Goal: Task Accomplishment & Management: Use online tool/utility

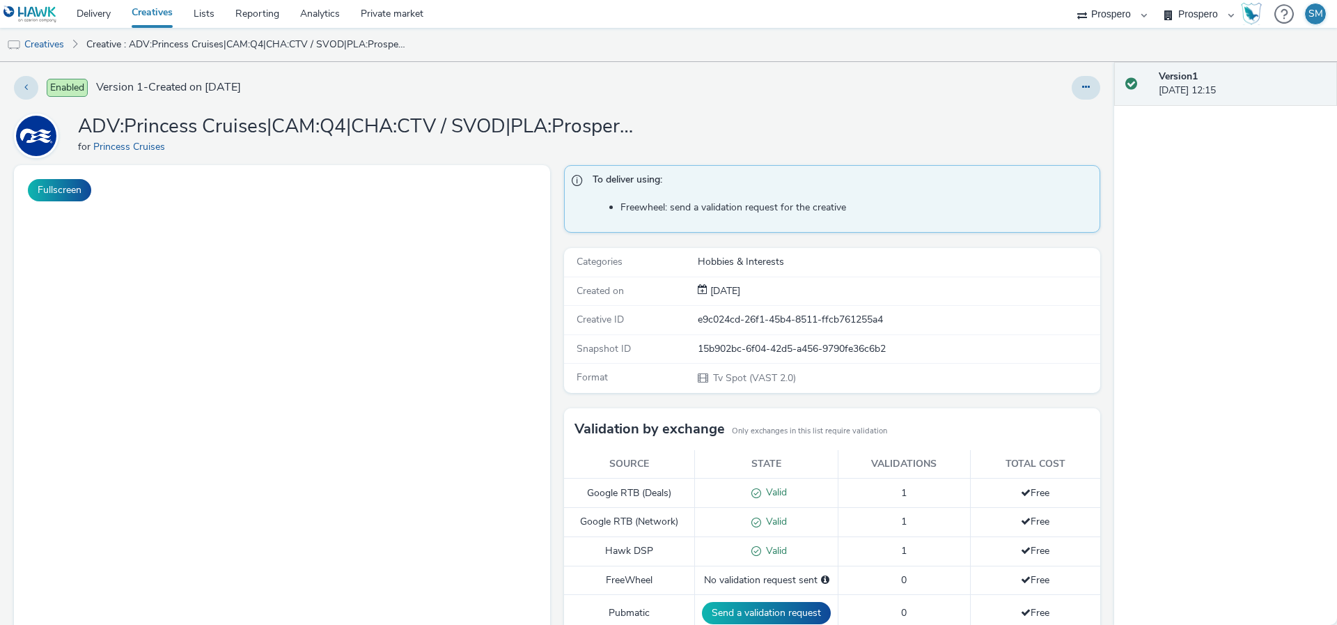
select select "47c37c18-910e-43a3-bb91-a2beb2847406"
select select "b1b940d3-d05b-48b5-821e-f328c33b988b"
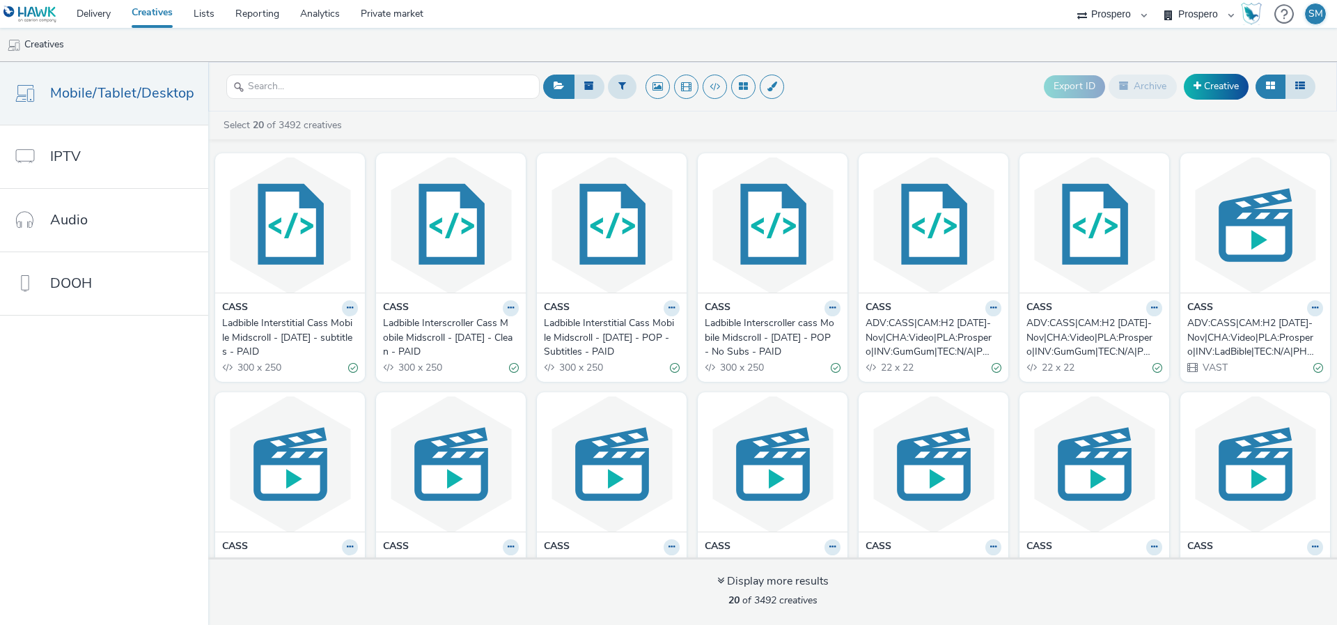
select select "47c37c18-910e-43a3-bb91-a2beb2847406"
select select "b1b940d3-d05b-48b5-821e-f328c33b988b"
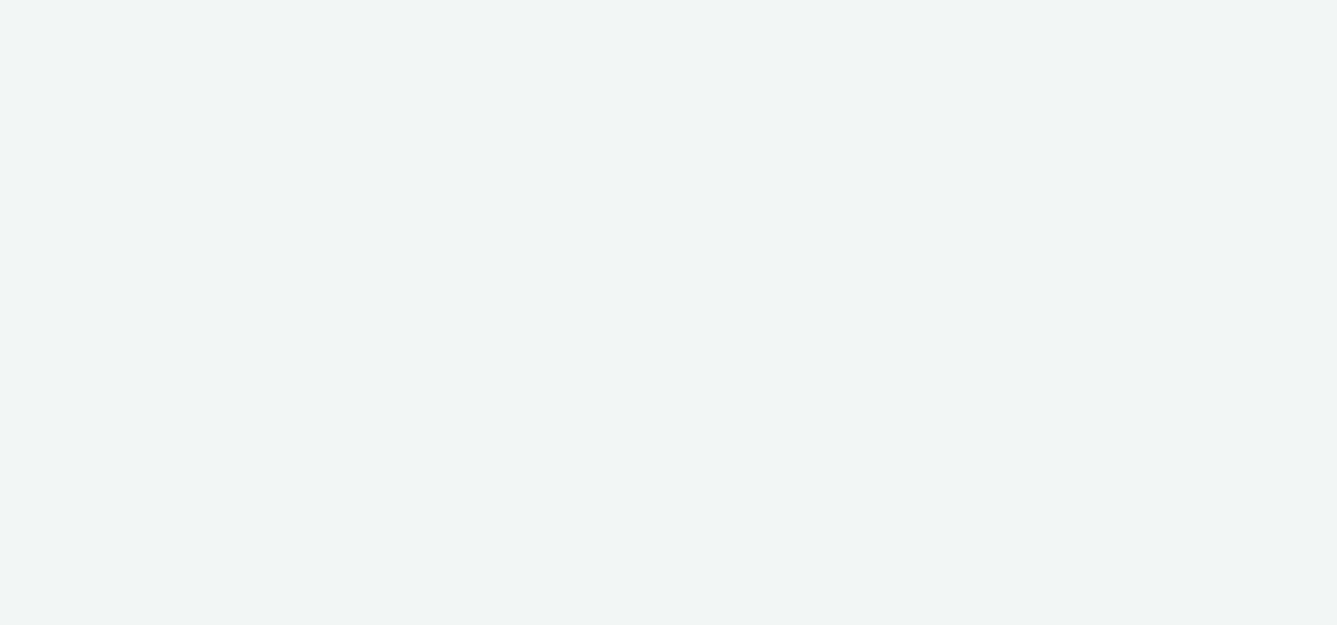
select select "47c37c18-910e-43a3-bb91-a2beb2847406"
select select "b1b940d3-d05b-48b5-821e-f328c33b988b"
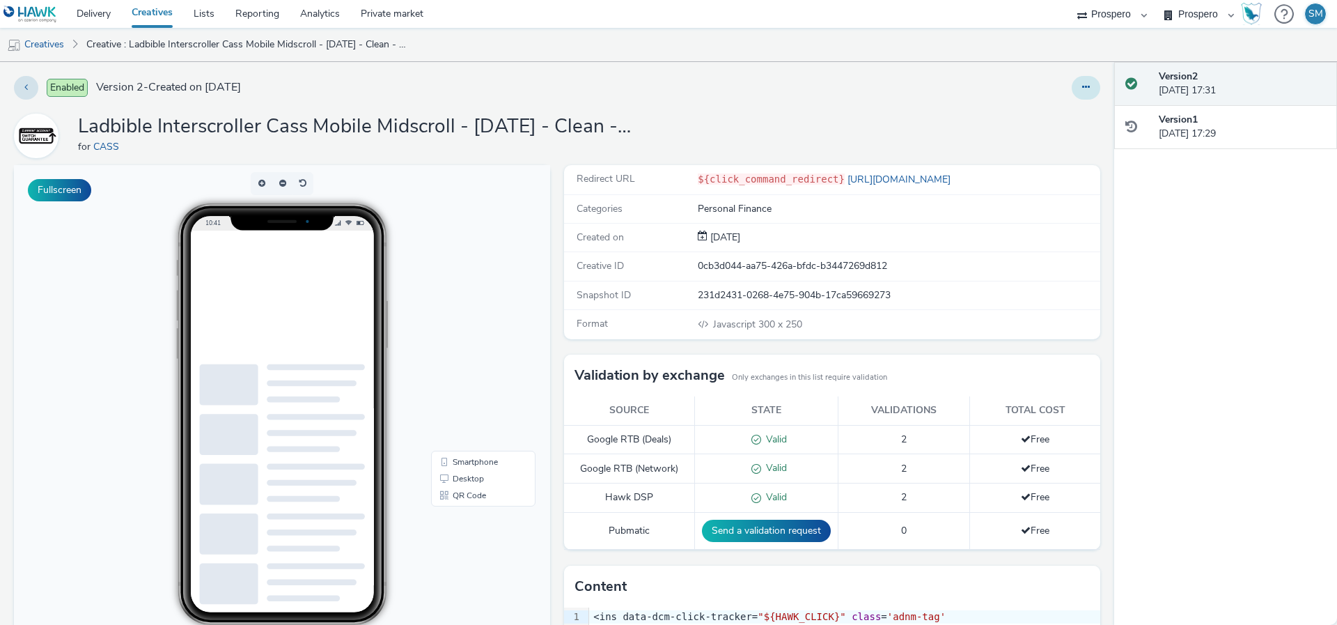
click at [1080, 81] on button at bounding box center [1086, 88] width 29 height 24
click at [1063, 104] on link "Edit" at bounding box center [1048, 116] width 104 height 28
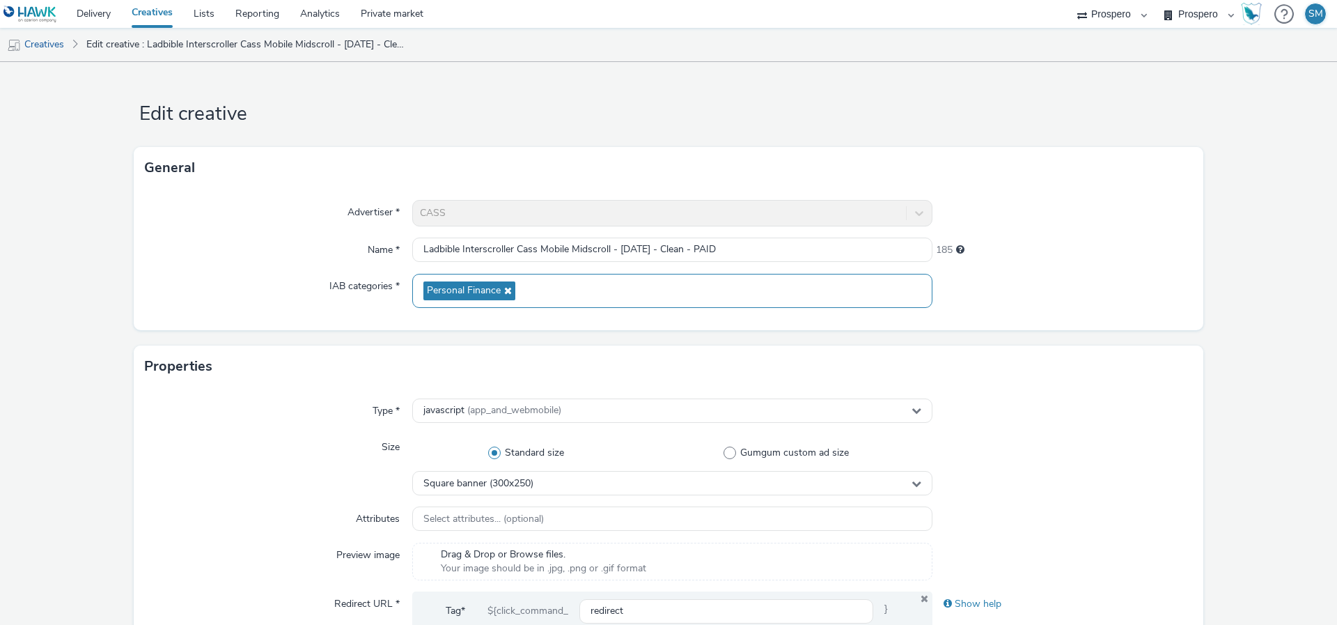
click at [508, 294] on icon at bounding box center [506, 291] width 11 height 10
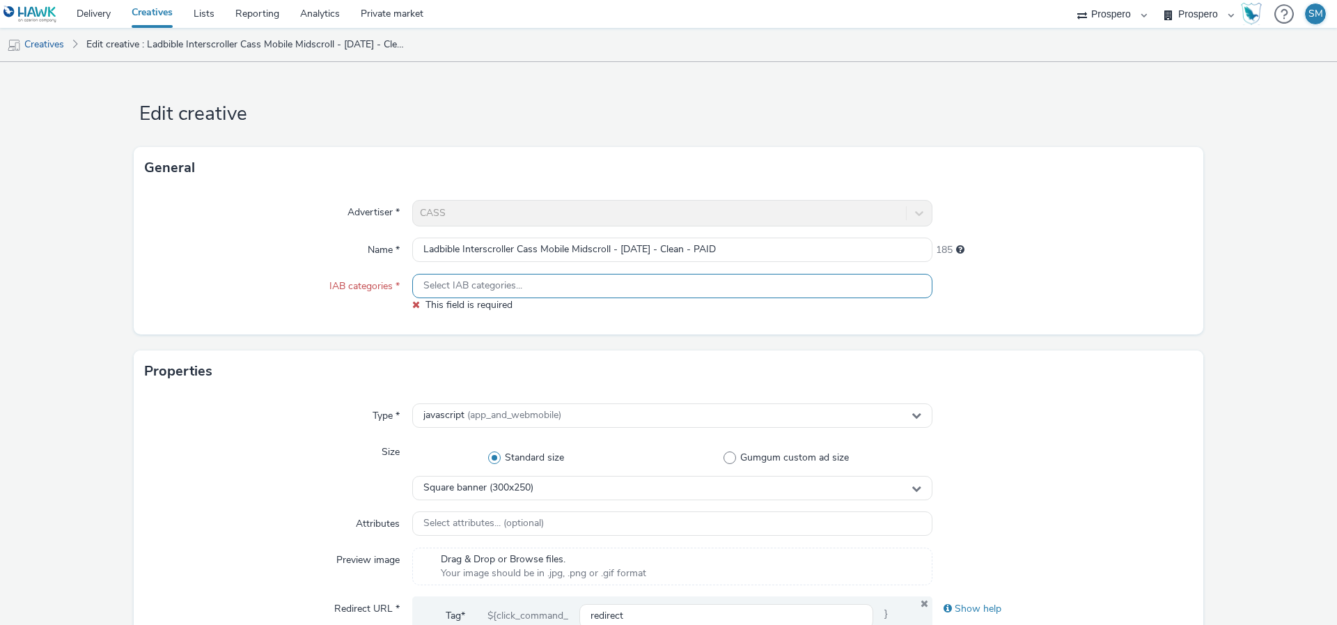
click at [488, 288] on span "Select IAB categories..." at bounding box center [472, 286] width 99 height 12
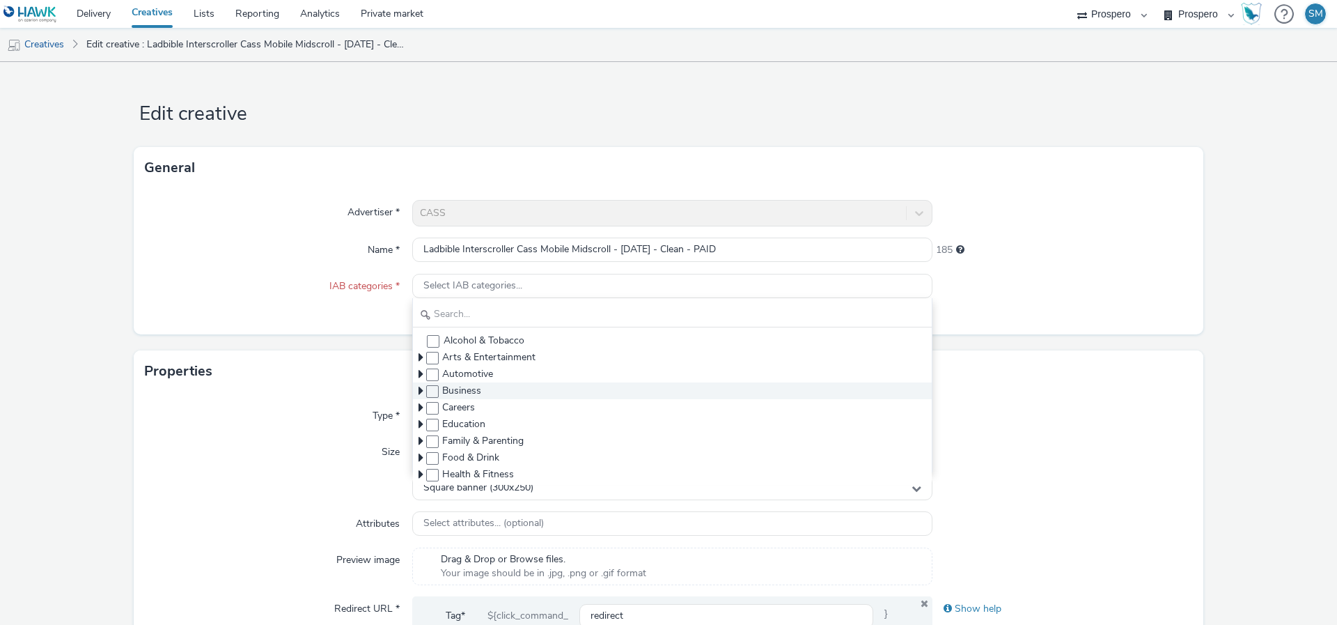
click at [439, 391] on span "Business" at bounding box center [672, 390] width 519 height 17
click at [433, 391] on span at bounding box center [432, 391] width 13 height 13
checkbox input "true"
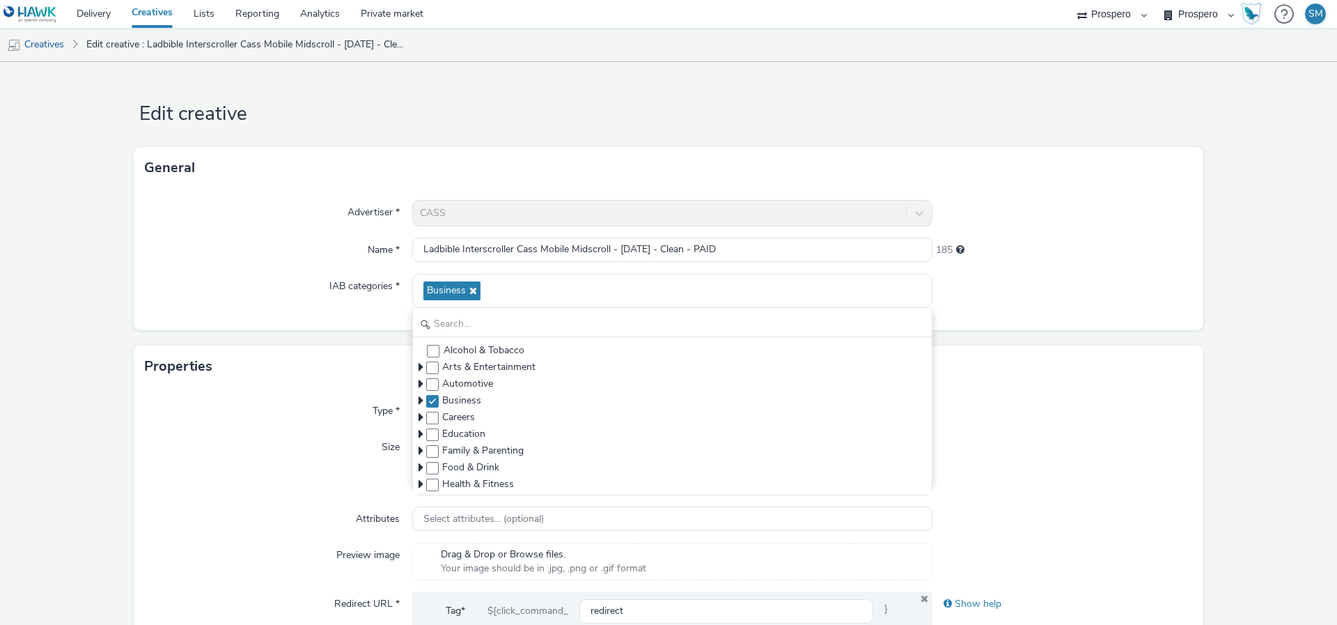
click at [1072, 297] on div at bounding box center [1063, 291] width 260 height 34
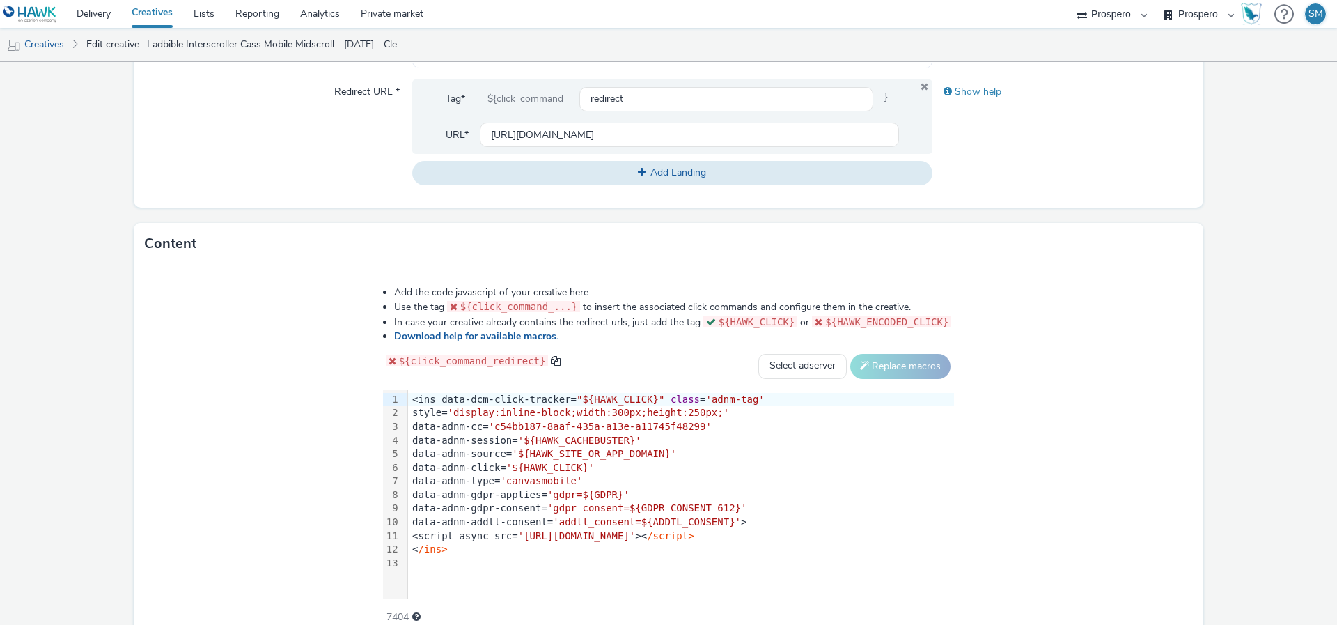
scroll to position [580, 0]
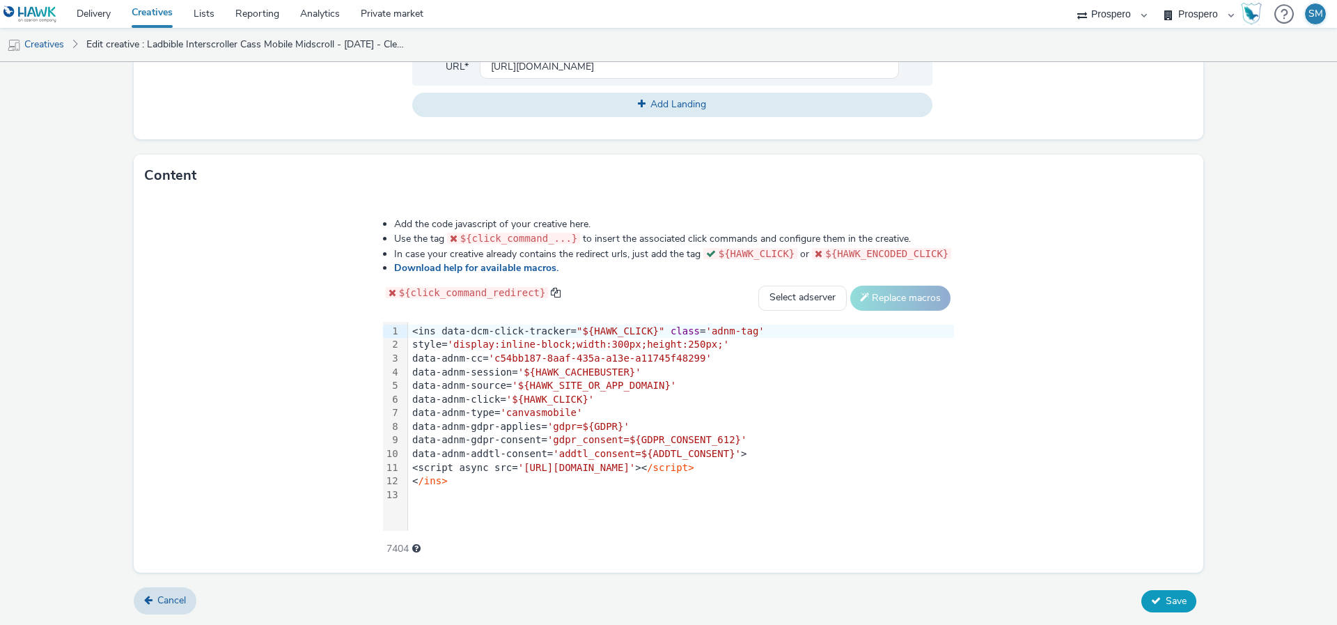
click at [1156, 592] on button "Save" at bounding box center [1169, 601] width 55 height 22
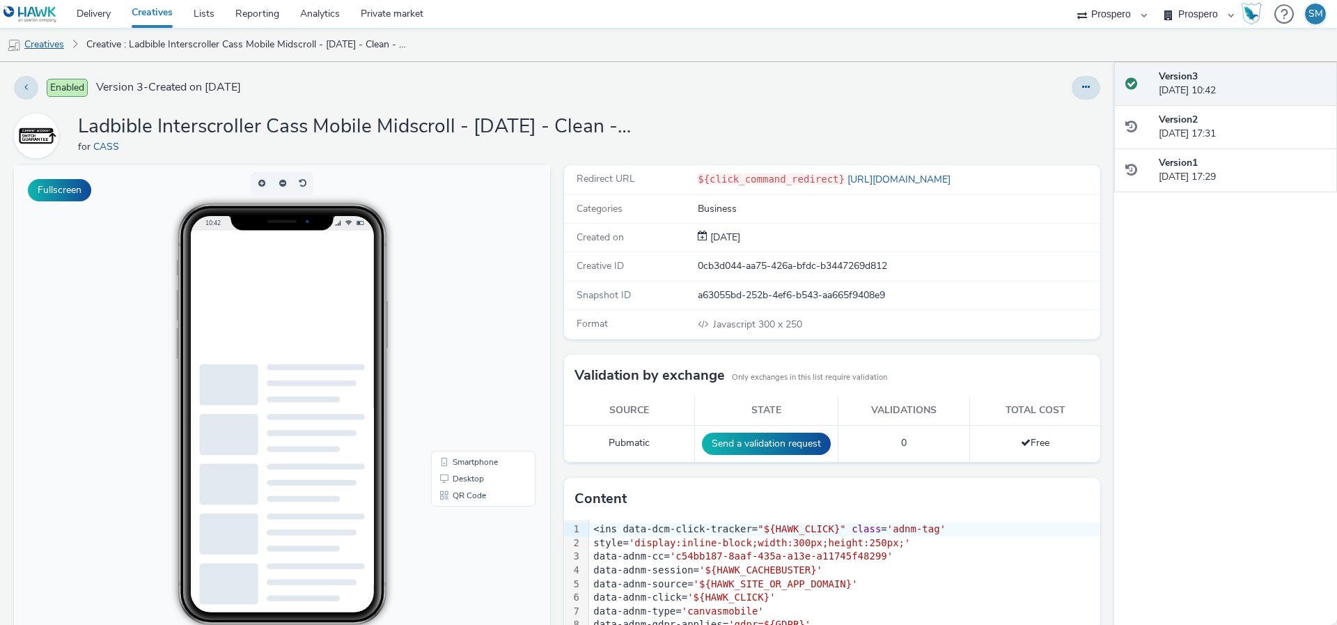
click at [57, 40] on link "Creatives" at bounding box center [35, 44] width 71 height 33
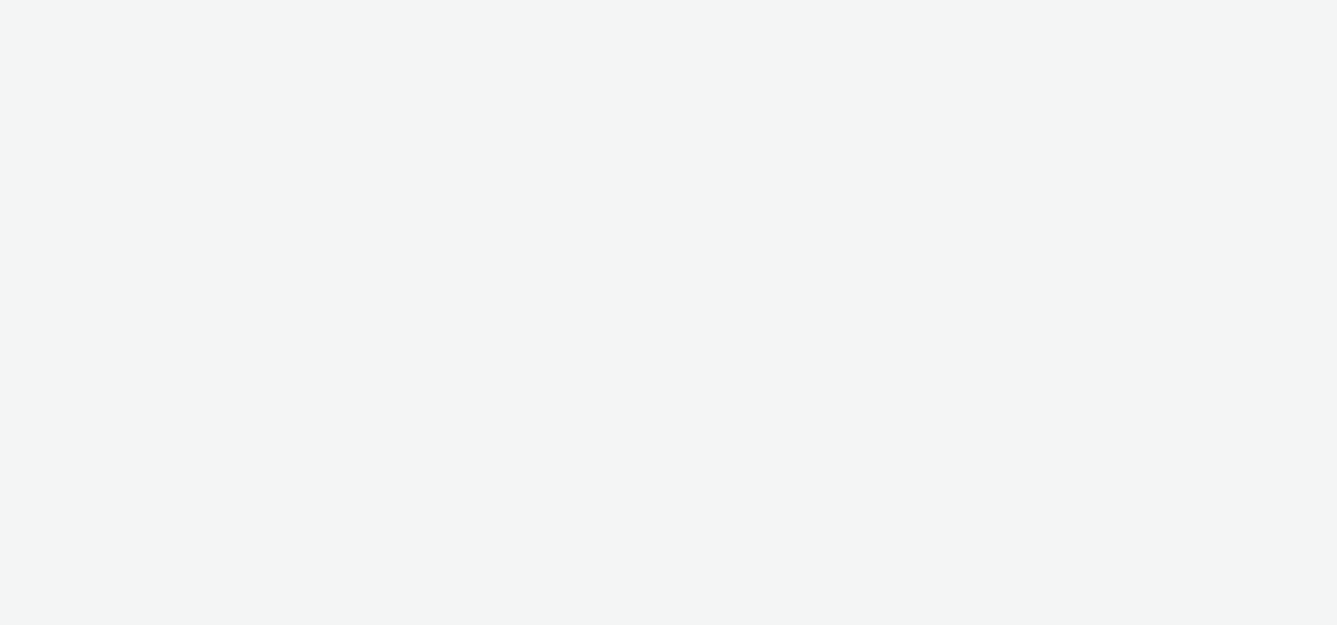
select select "47c37c18-910e-43a3-bb91-a2beb2847406"
select select "b1b940d3-d05b-48b5-821e-f328c33b988b"
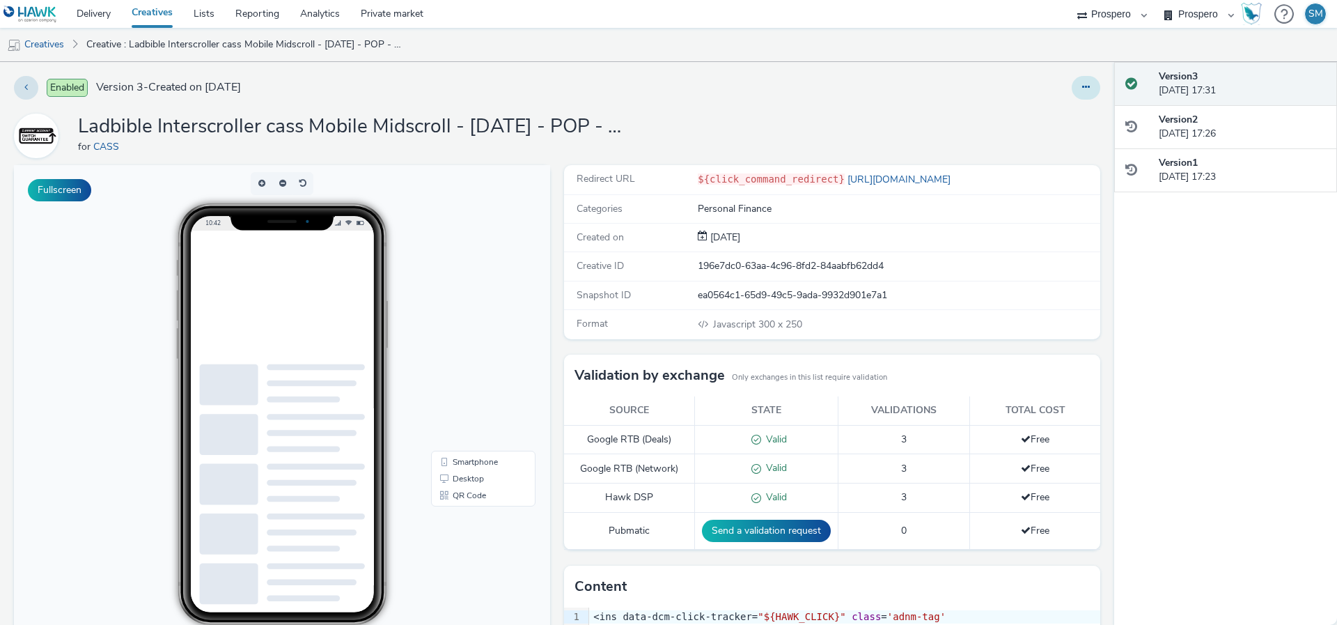
click at [1083, 88] on icon at bounding box center [1086, 87] width 8 height 10
click at [1069, 118] on link "Edit" at bounding box center [1048, 116] width 104 height 28
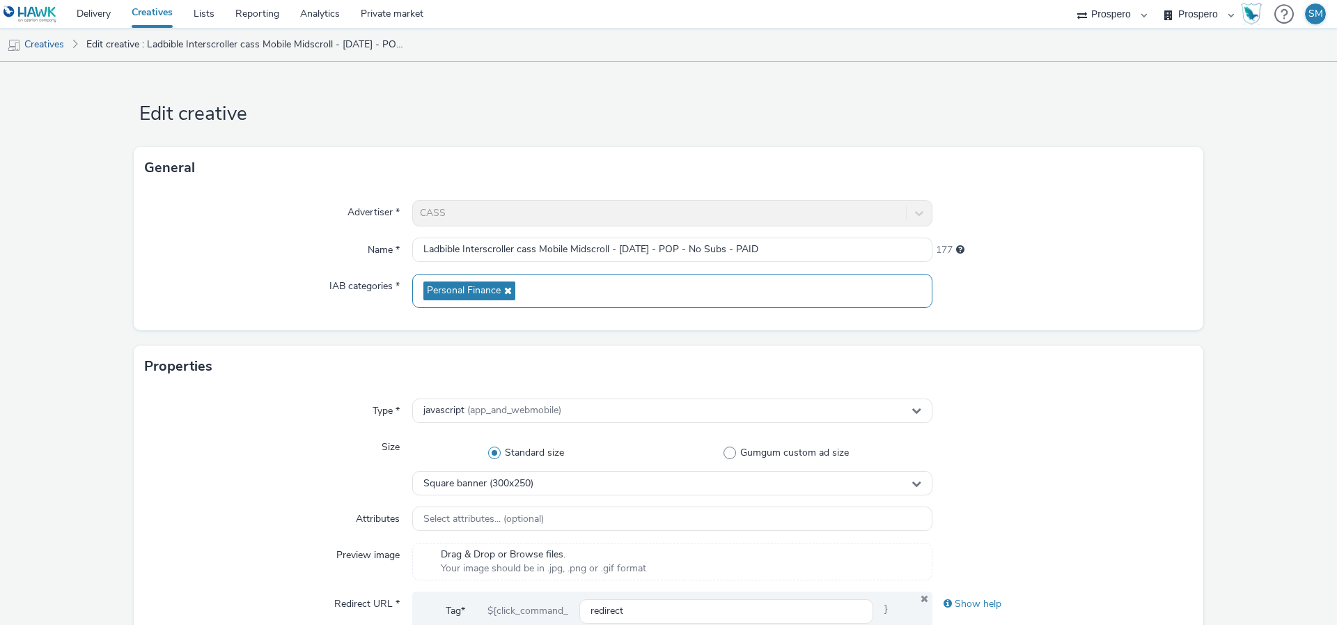
click at [508, 289] on icon at bounding box center [506, 291] width 11 height 10
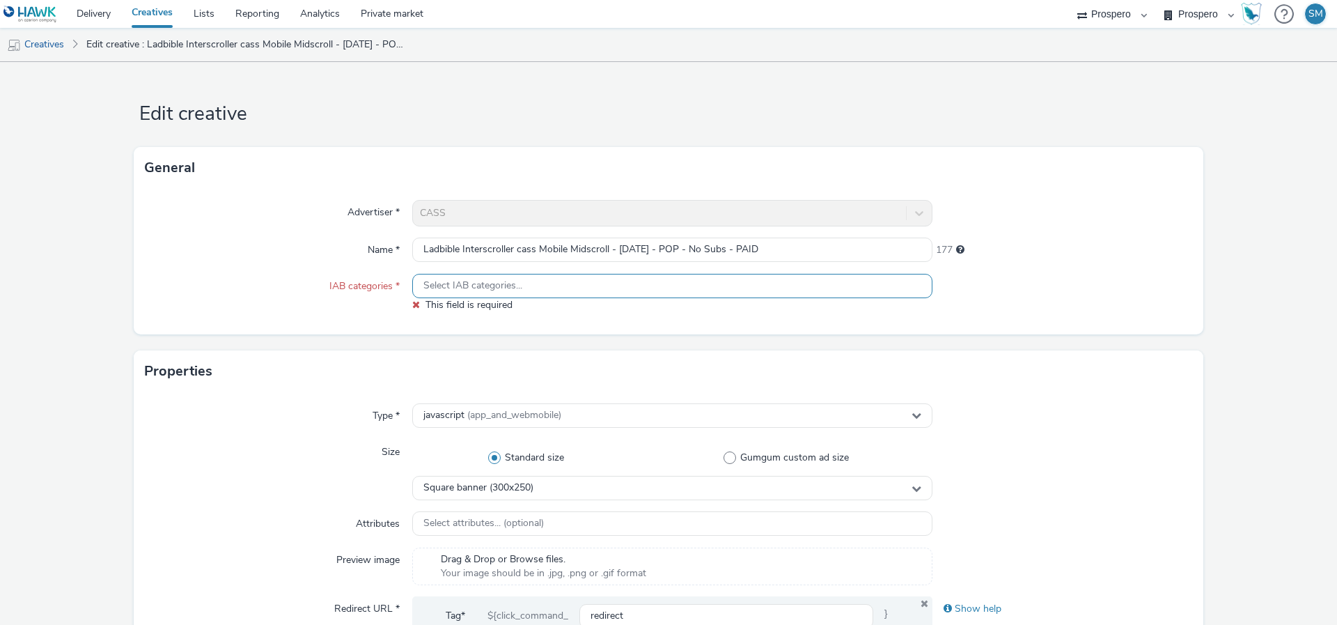
click at [484, 291] on span "Select IAB categories..." at bounding box center [472, 286] width 99 height 12
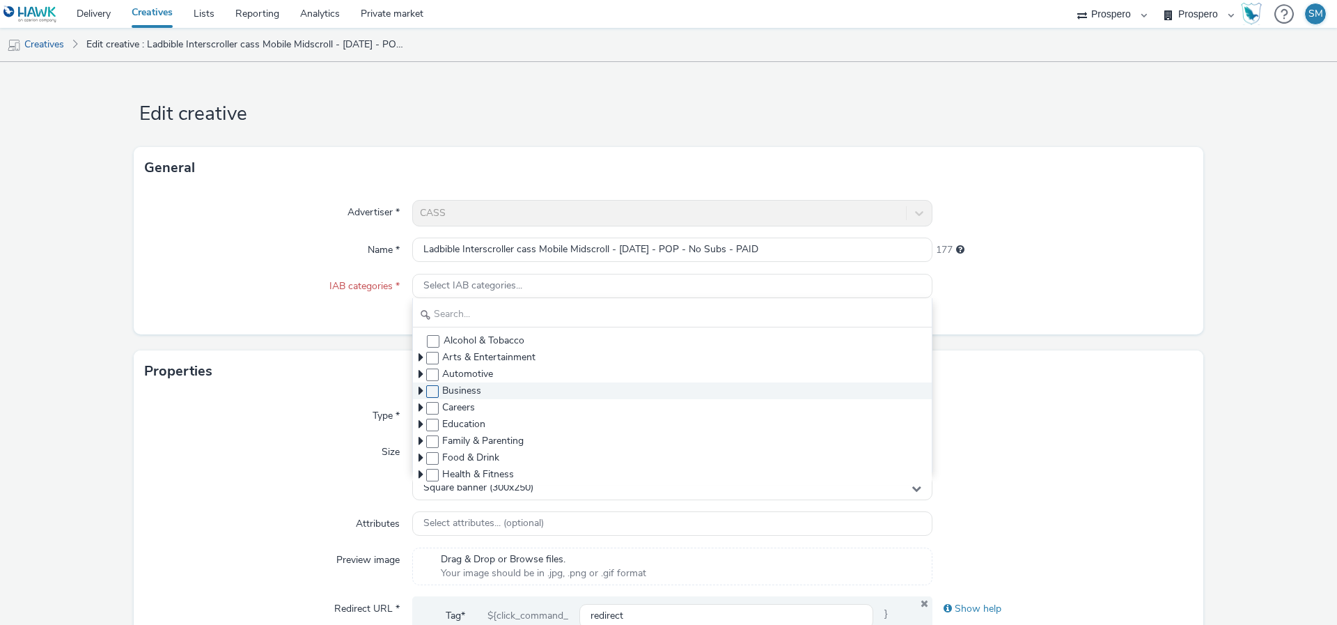
click at [428, 389] on span at bounding box center [432, 391] width 13 height 13
checkbox input "true"
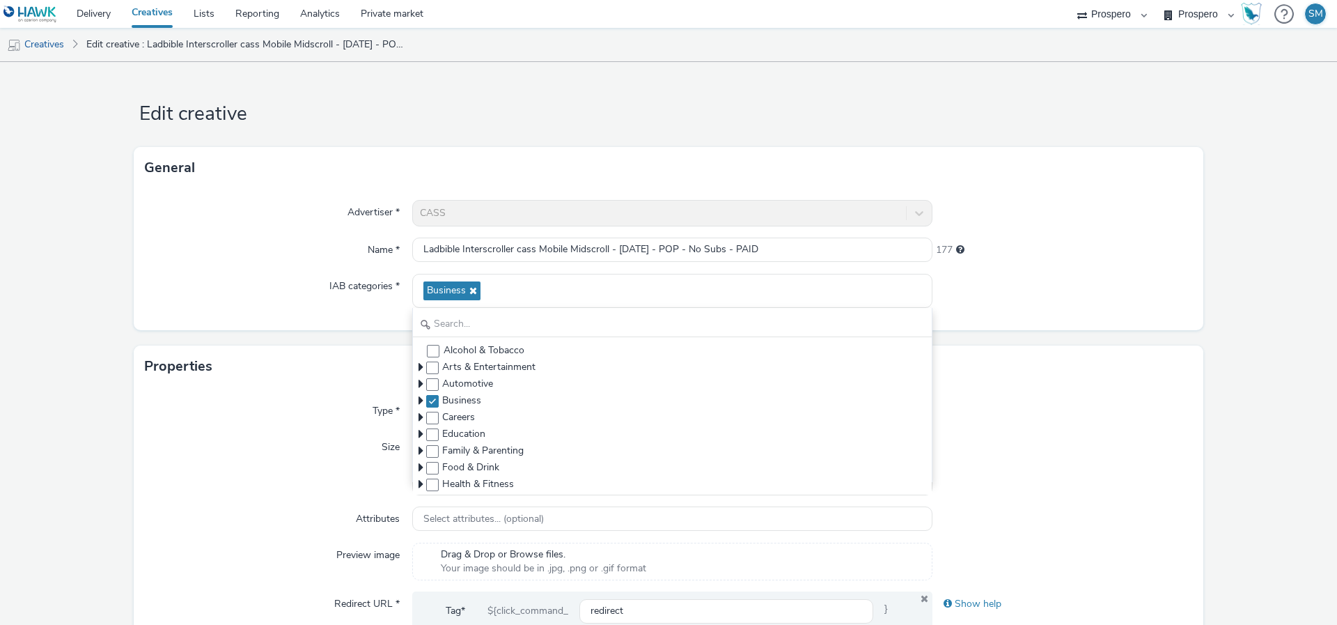
click at [1041, 370] on div "Properties" at bounding box center [669, 366] width 1070 height 42
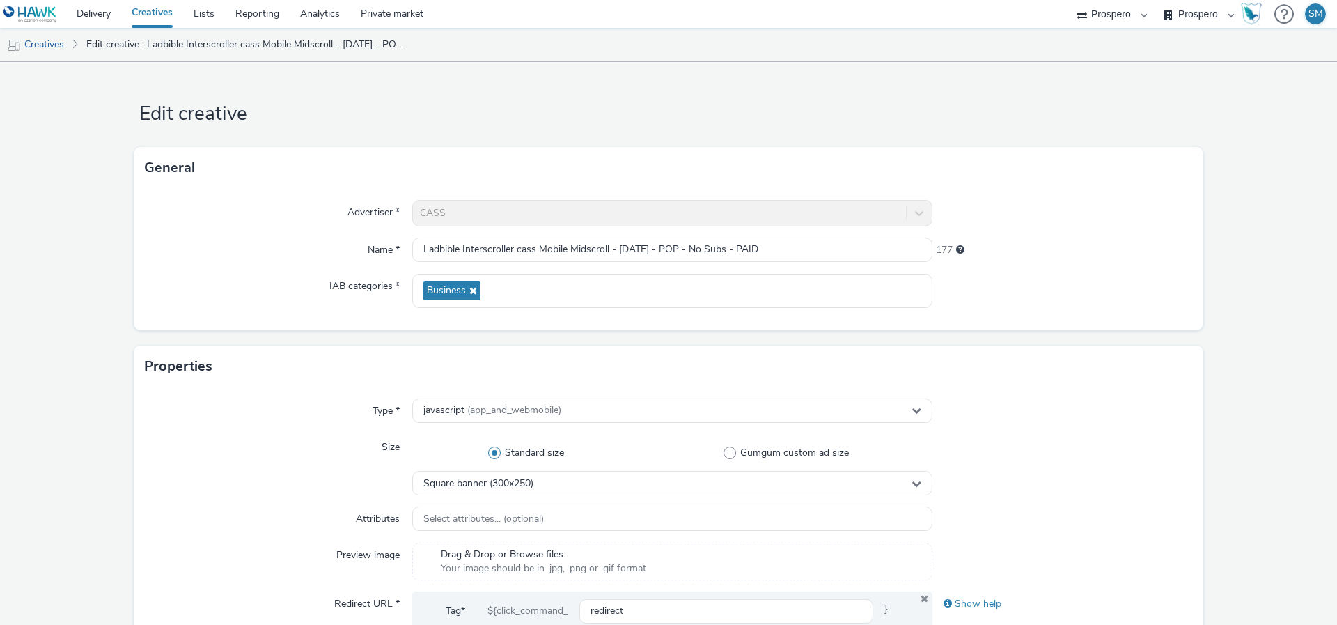
scroll to position [580, 0]
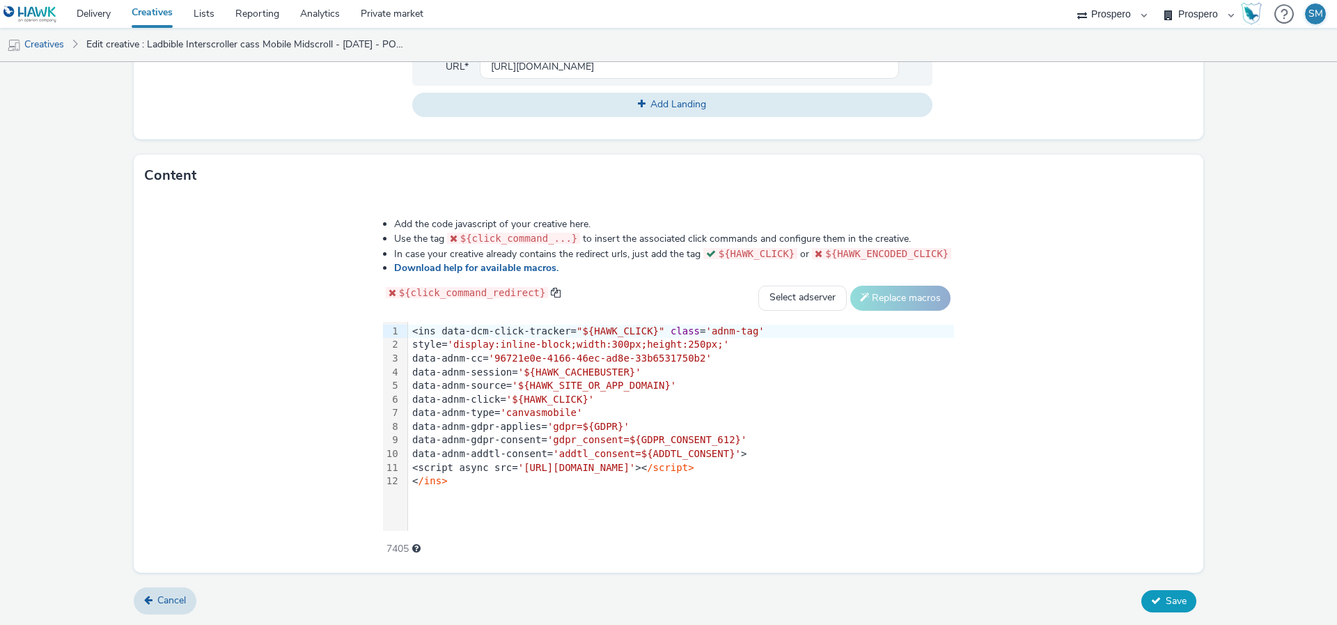
click at [1166, 600] on span "Save" at bounding box center [1176, 600] width 21 height 13
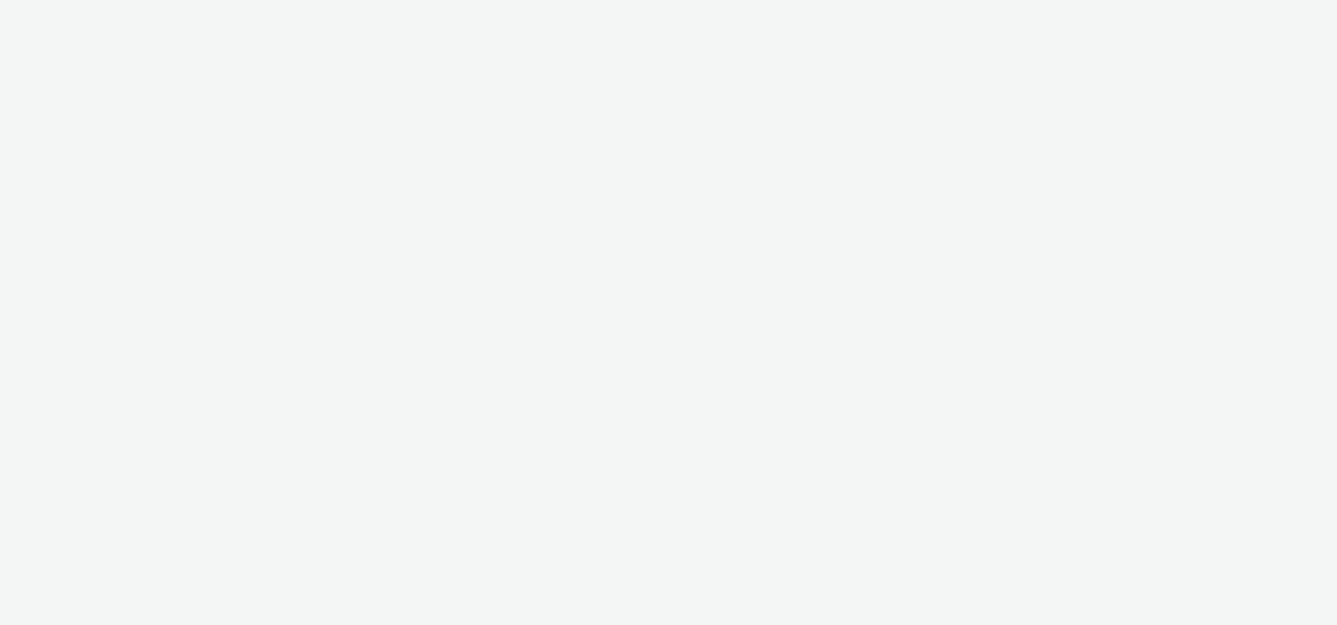
select select "47c37c18-910e-43a3-bb91-a2beb2847406"
select select "b1b940d3-d05b-48b5-821e-f328c33b988b"
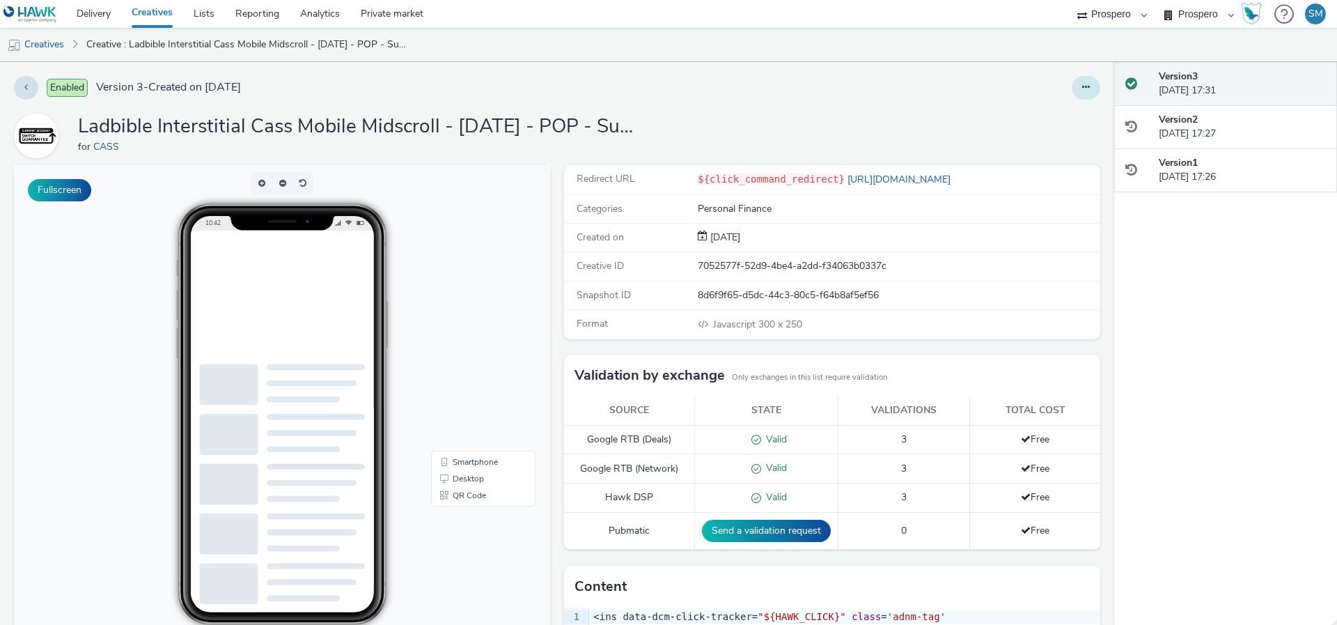
click at [1077, 93] on button at bounding box center [1086, 88] width 29 height 24
click at [1053, 118] on link "Edit" at bounding box center [1048, 116] width 104 height 28
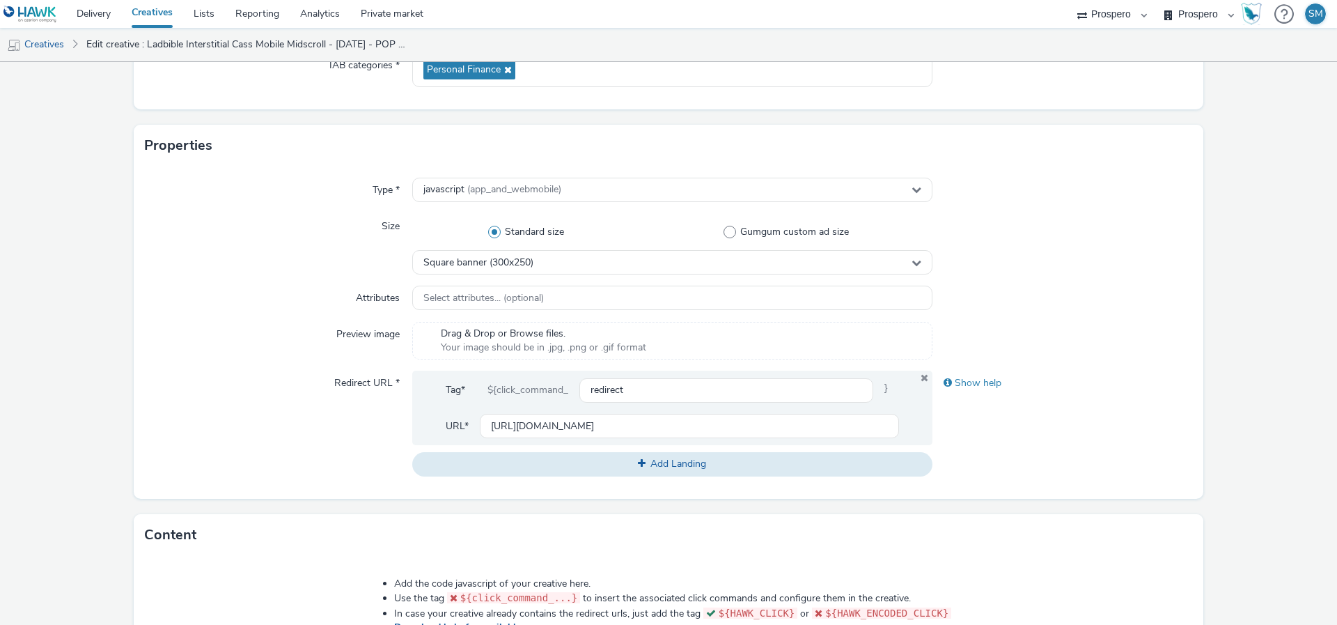
scroll to position [91, 0]
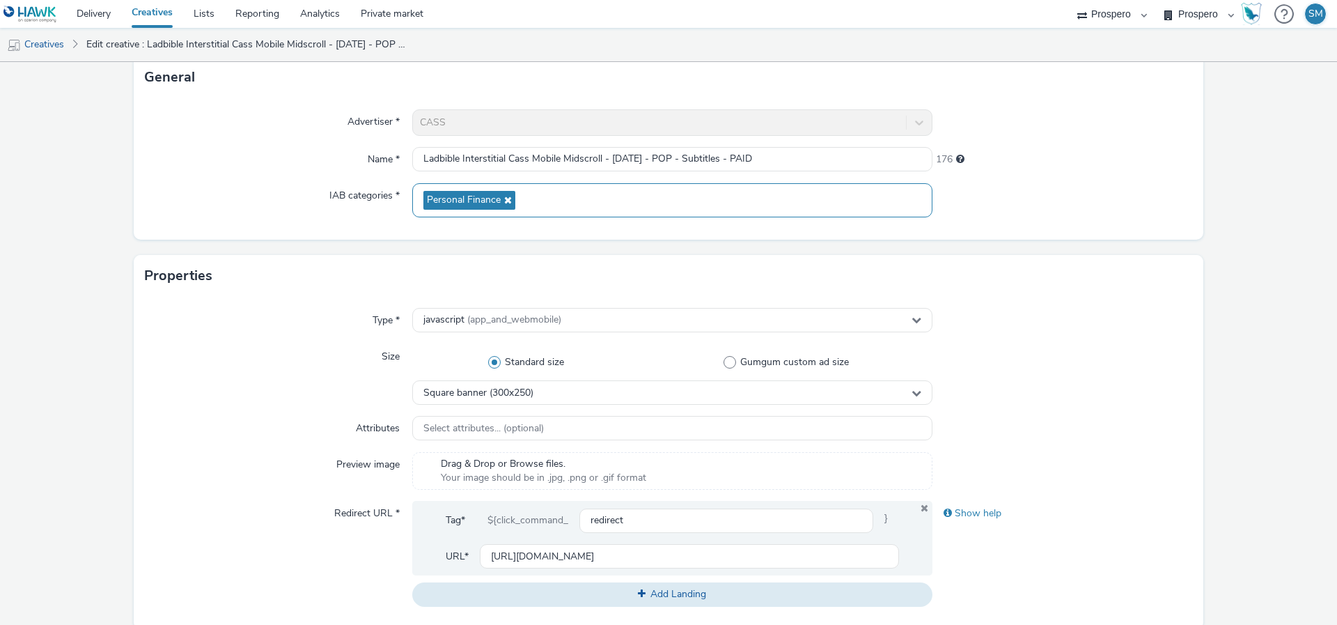
click at [506, 197] on icon at bounding box center [506, 200] width 11 height 10
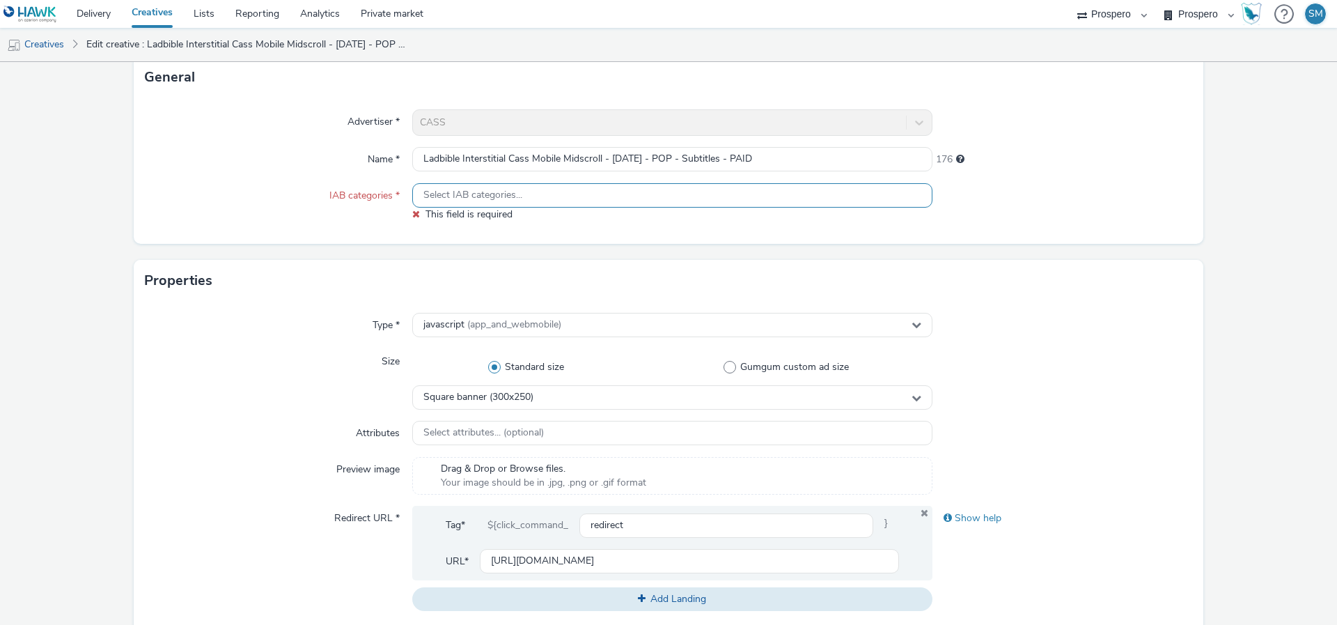
click at [490, 197] on span "Select IAB categories..." at bounding box center [472, 195] width 99 height 12
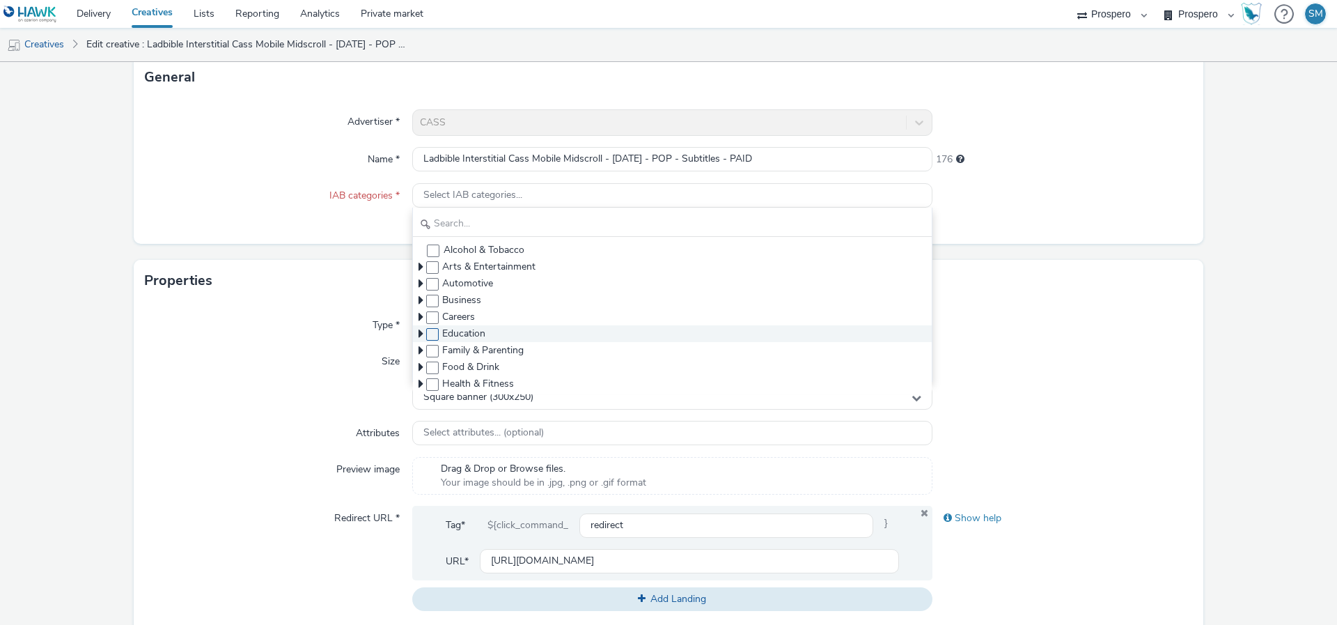
click at [433, 334] on span at bounding box center [432, 334] width 13 height 13
checkbox input "true"
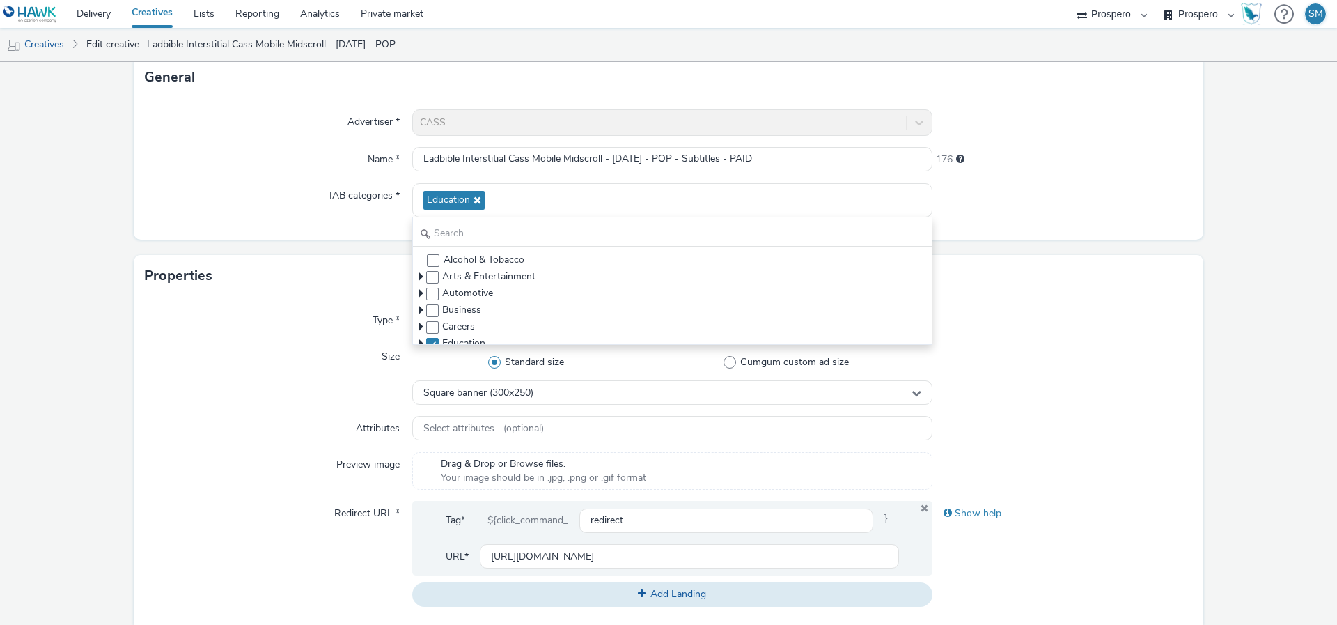
click at [971, 172] on div "Advertiser * CASS Name * Ladbible Interstitial Cass Mobile Midscroll - Sep 2025…" at bounding box center [669, 168] width 1070 height 141
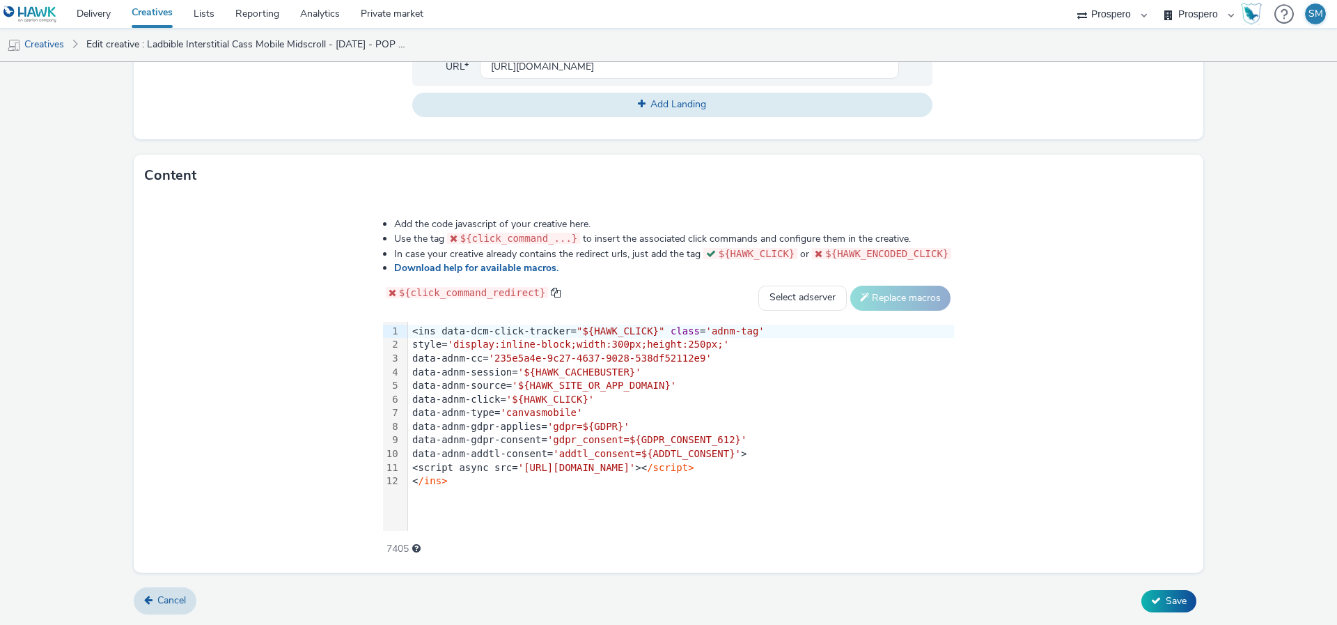
scroll to position [0, 0]
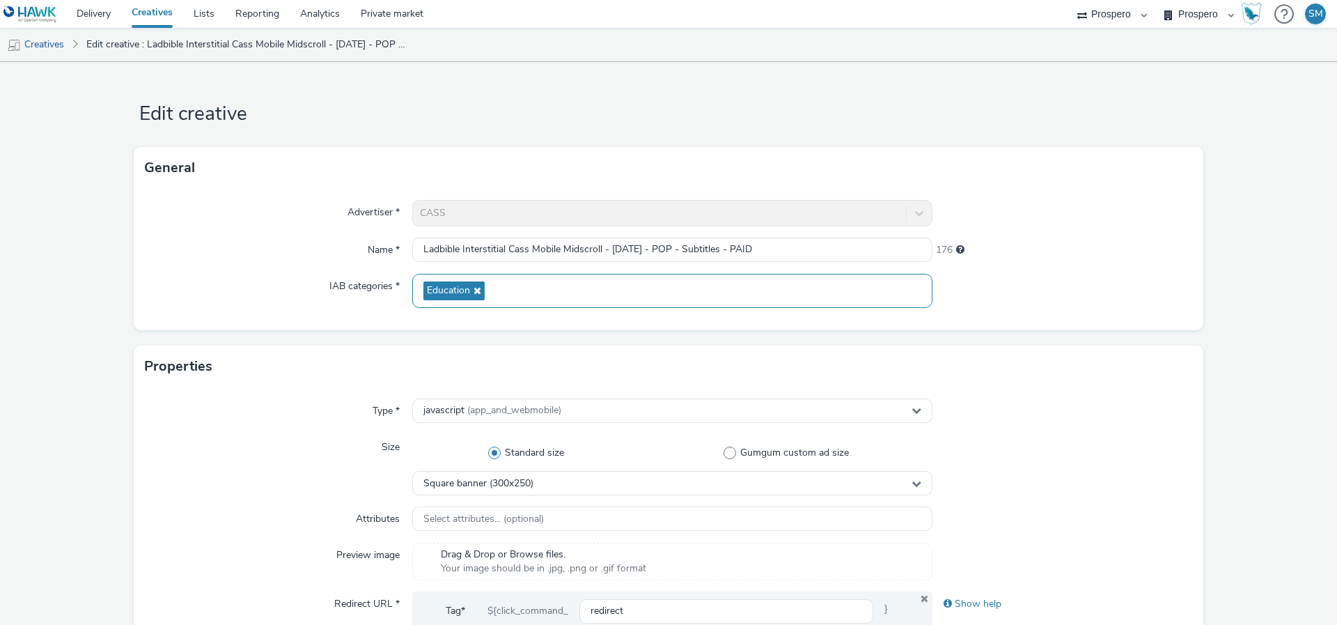
click at [472, 293] on icon at bounding box center [475, 291] width 11 height 10
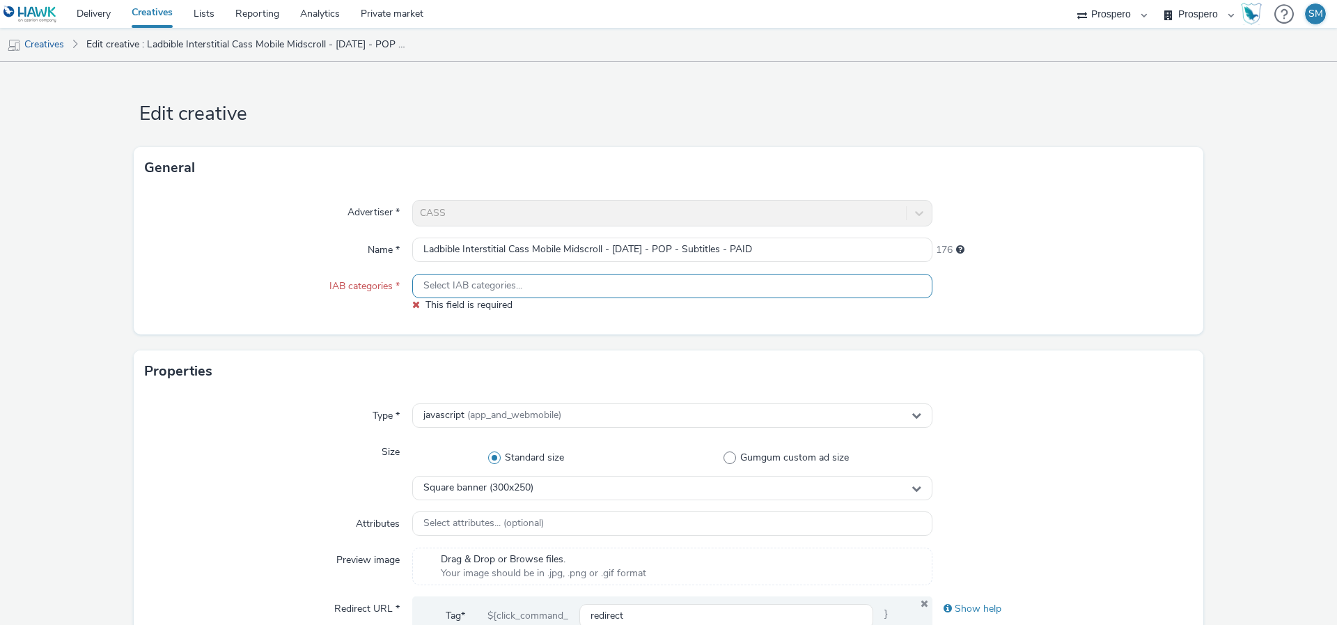
click at [472, 293] on div "Select IAB categories..." at bounding box center [672, 286] width 520 height 24
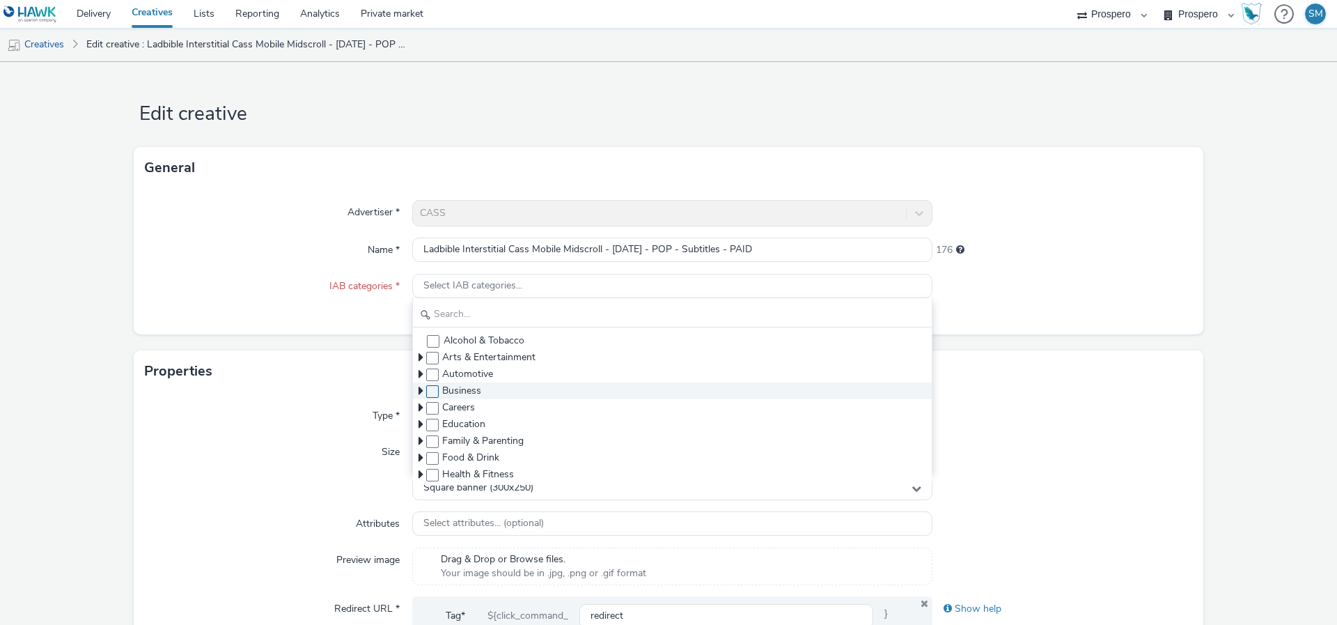
click at [429, 391] on span at bounding box center [432, 391] width 13 height 13
checkbox input "true"
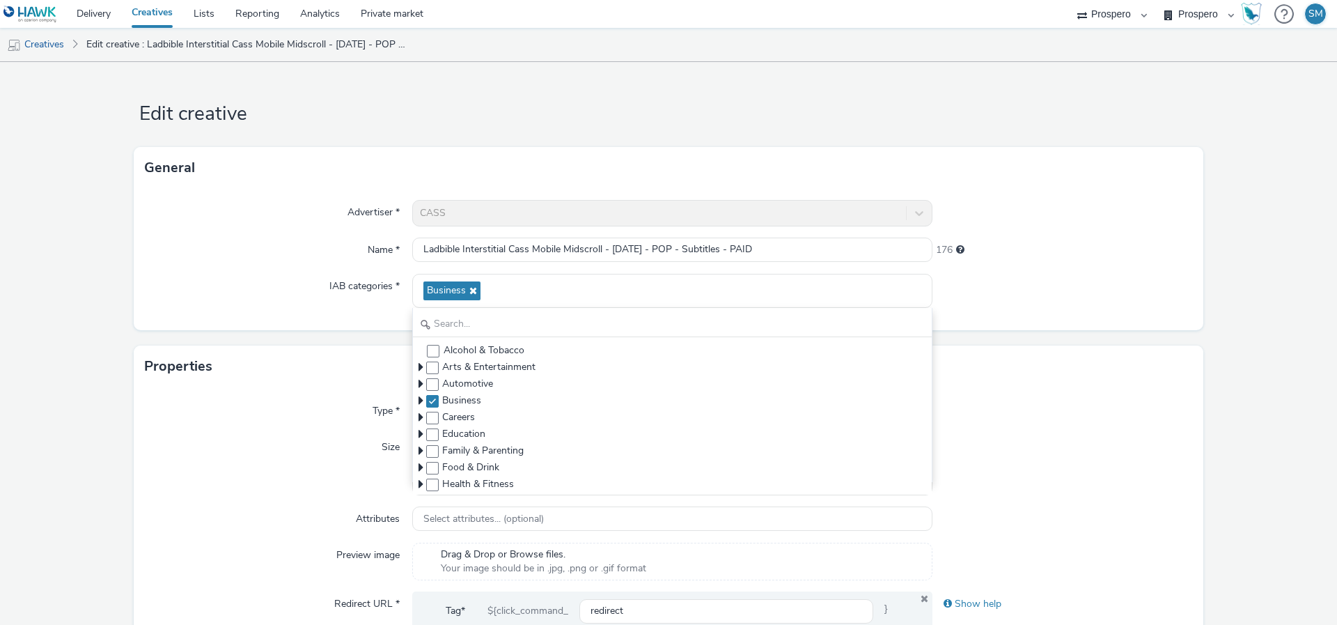
click at [974, 270] on div "Advertiser * CASS Name * Ladbible Interstitial Cass Mobile Midscroll - Sep 2025…" at bounding box center [669, 259] width 1070 height 141
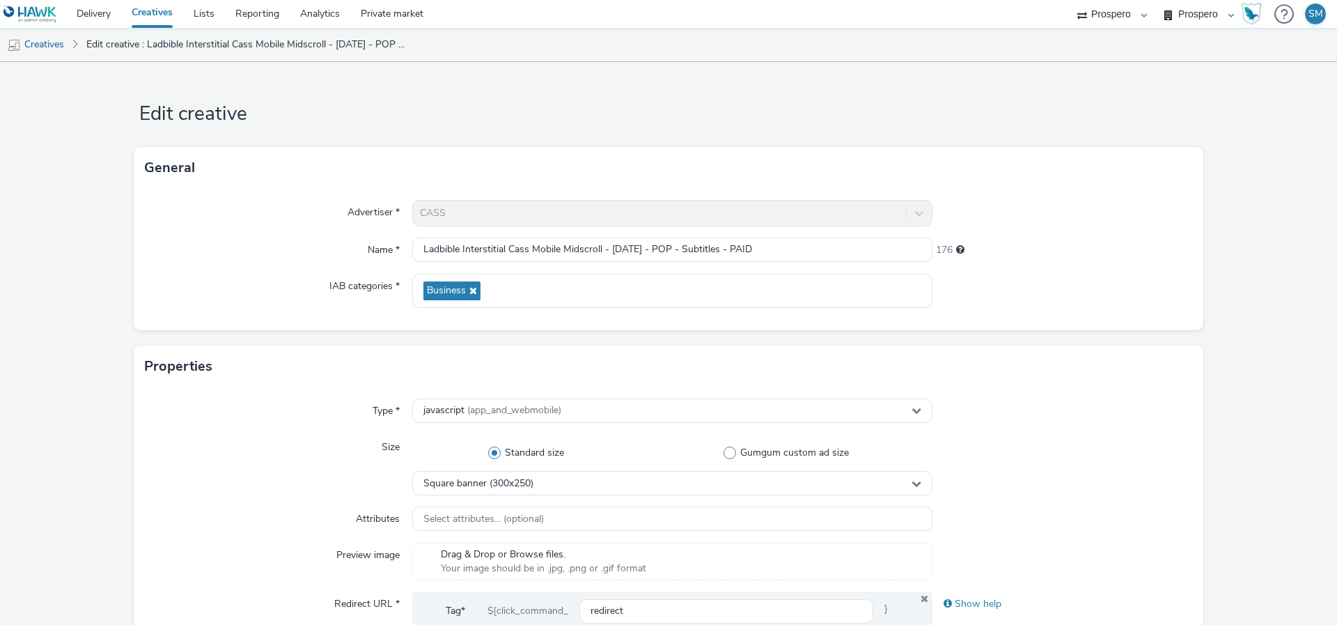
scroll to position [580, 0]
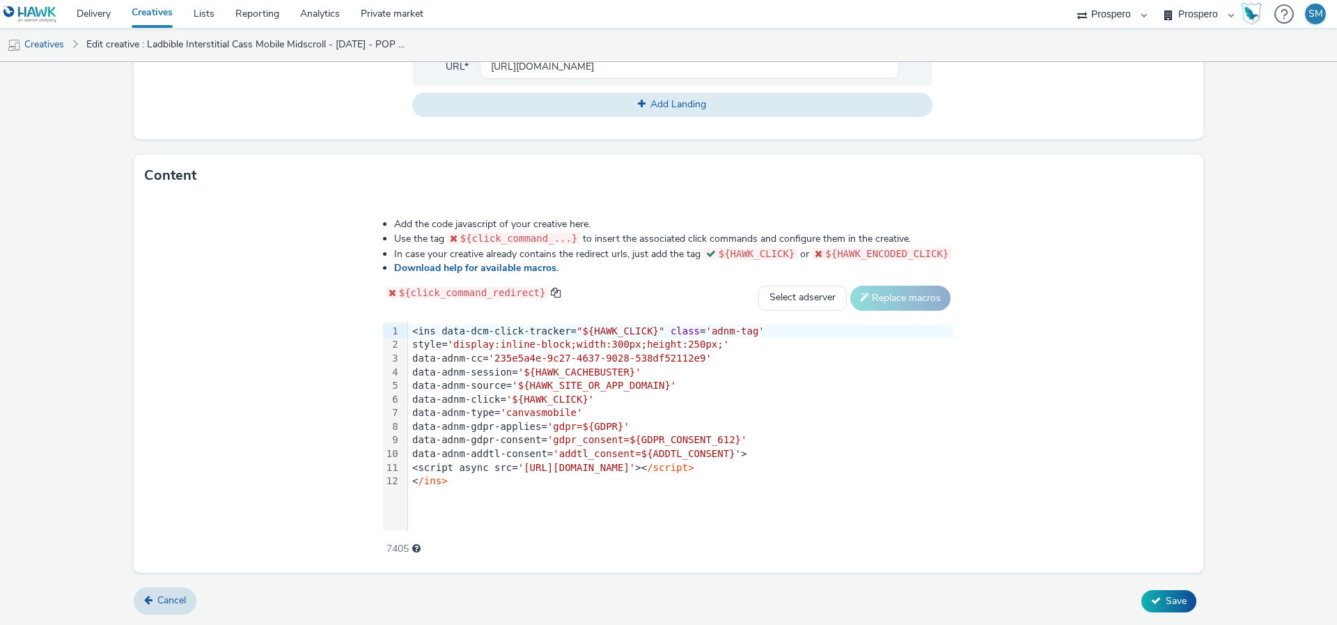
click at [1164, 612] on div "Cancel Save" at bounding box center [669, 601] width 1070 height 25
click at [1162, 600] on button "Save" at bounding box center [1169, 601] width 55 height 22
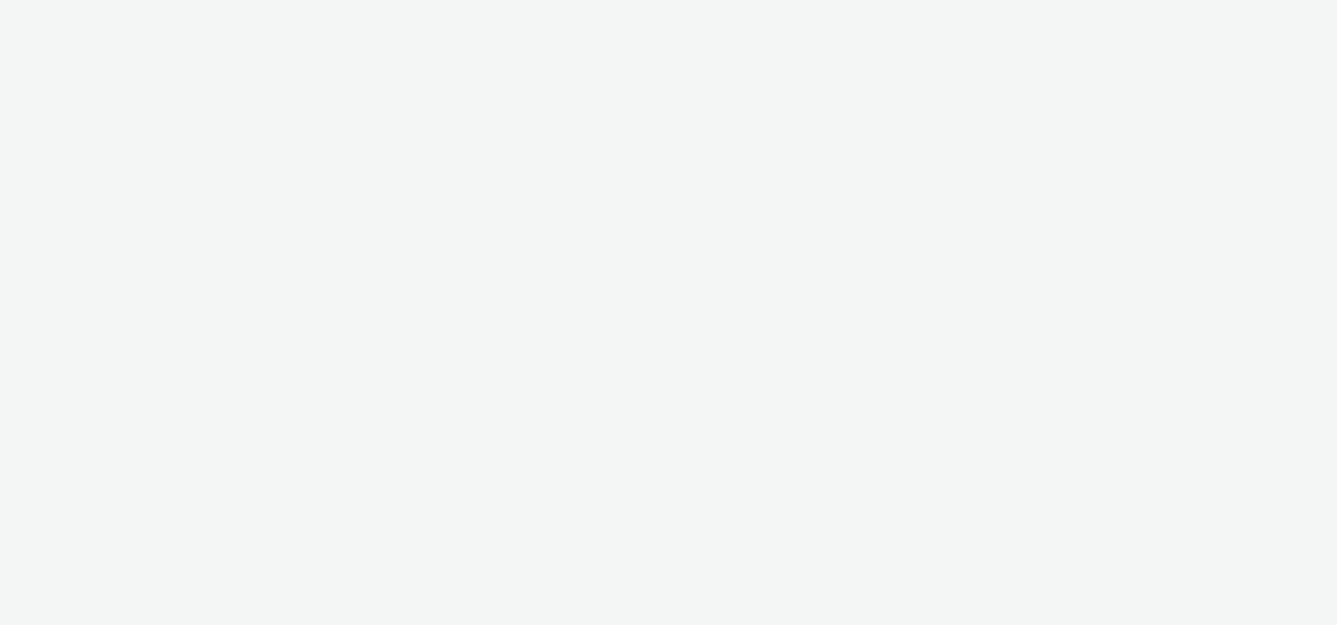
select select "47c37c18-910e-43a3-bb91-a2beb2847406"
select select "b1b940d3-d05b-48b5-821e-f328c33b988b"
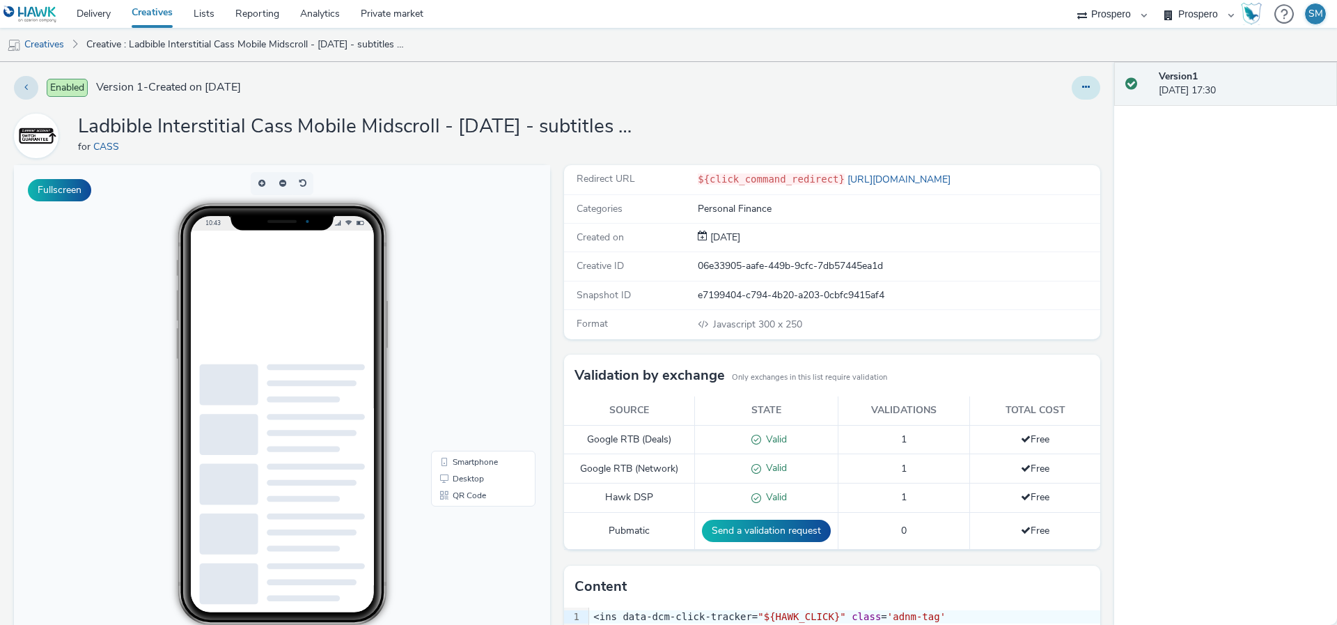
click at [1087, 83] on icon at bounding box center [1086, 87] width 8 height 10
click at [1072, 115] on link "Edit" at bounding box center [1048, 116] width 104 height 28
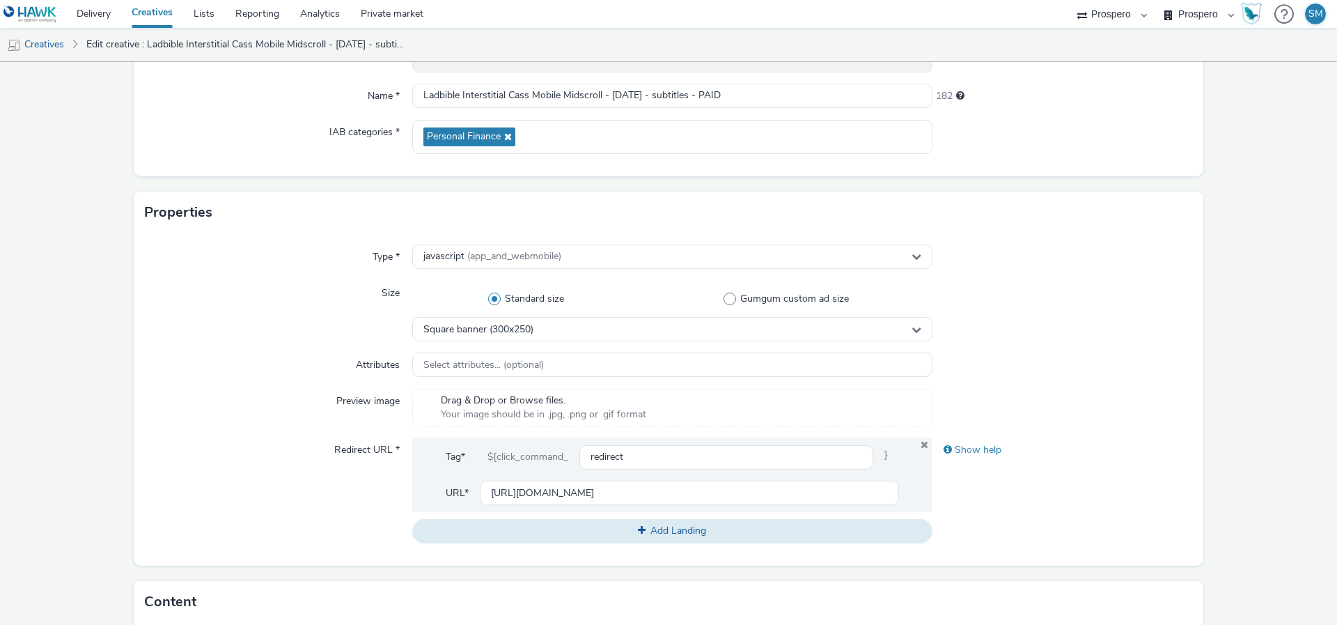
scroll to position [157, 0]
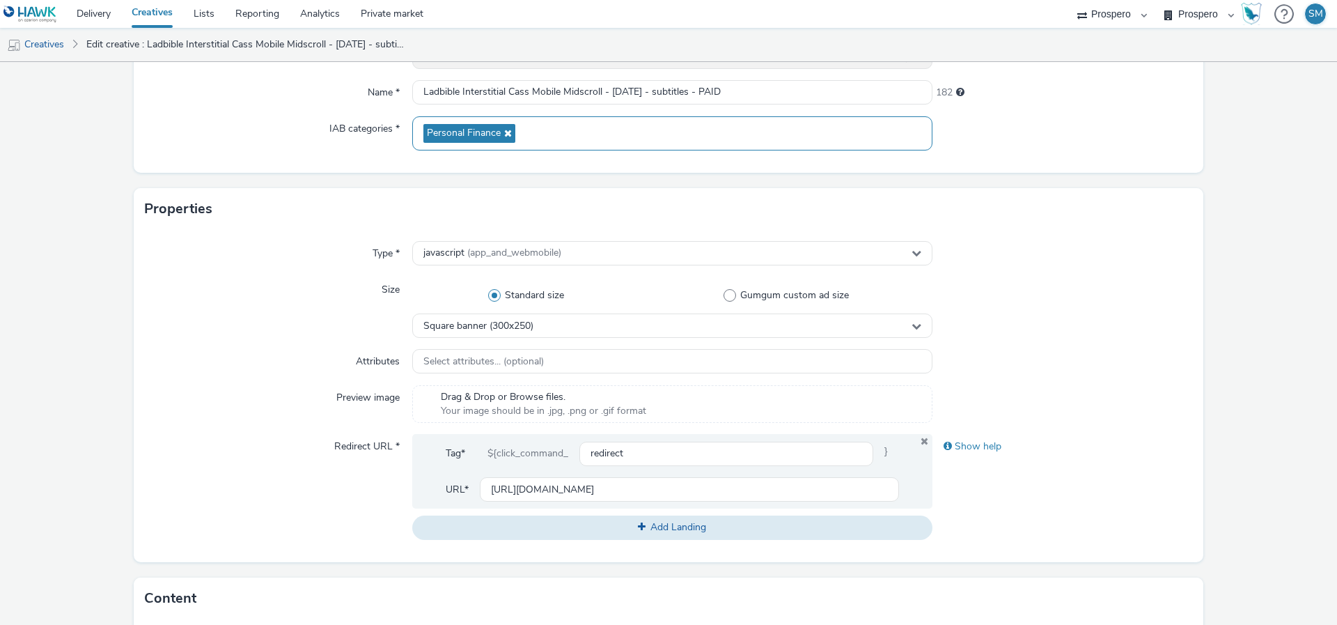
click at [508, 132] on icon at bounding box center [506, 133] width 11 height 10
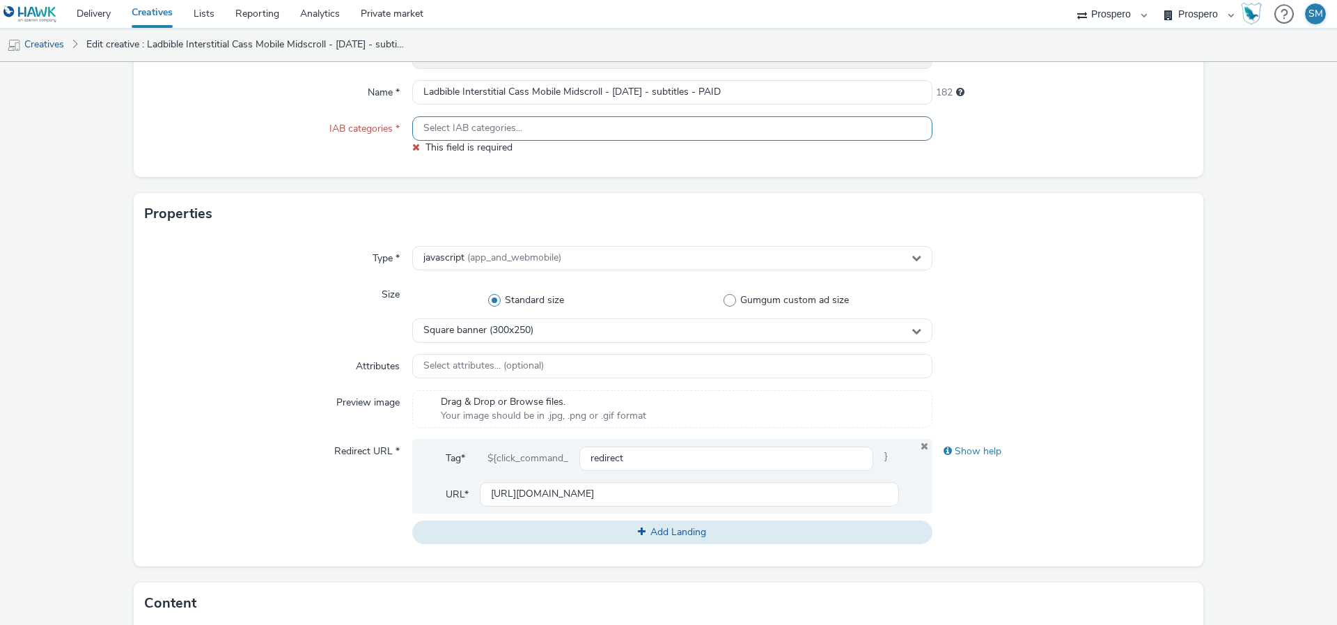
click at [483, 150] on span "This field is required" at bounding box center [469, 147] width 87 height 13
click at [483, 132] on span "Select IAB categories..." at bounding box center [472, 129] width 99 height 12
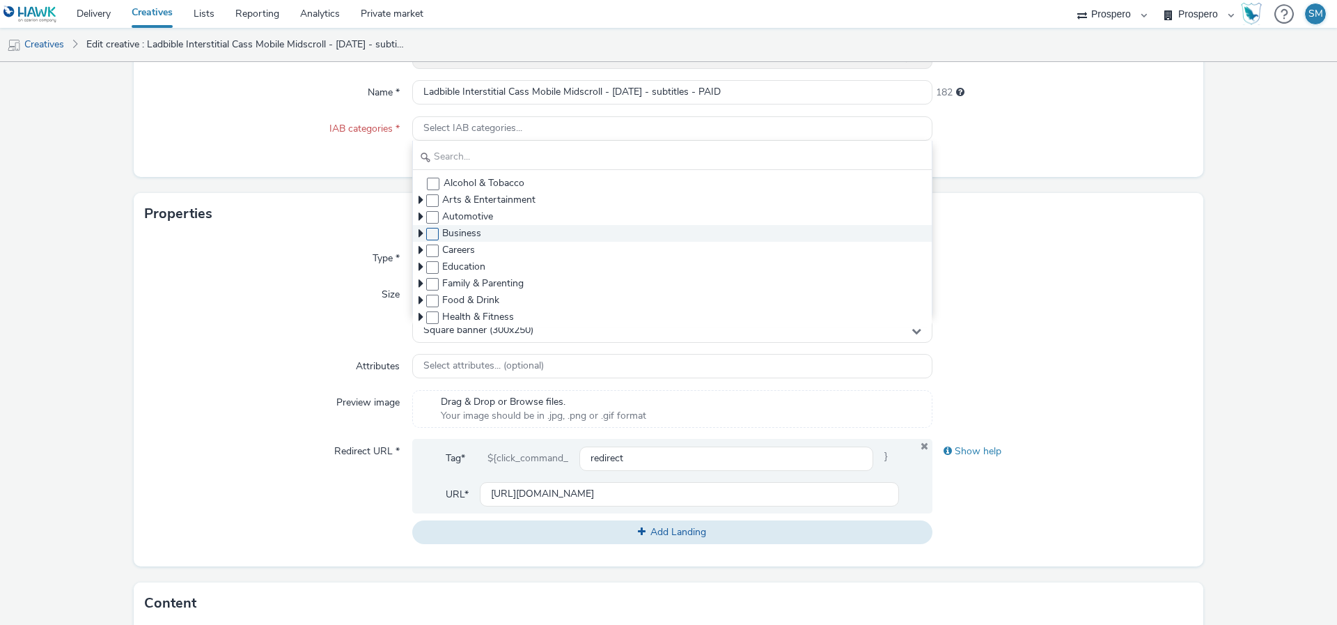
click at [435, 234] on span at bounding box center [432, 234] width 13 height 13
checkbox input "true"
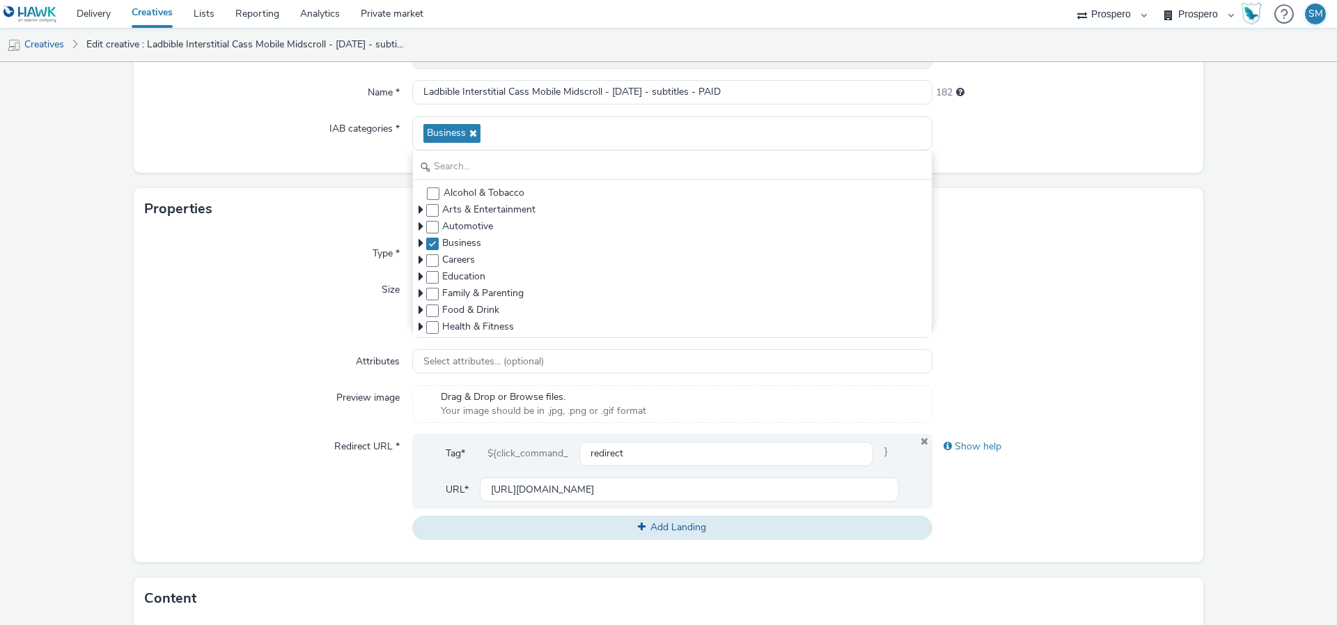
click at [1040, 256] on div at bounding box center [1063, 253] width 260 height 25
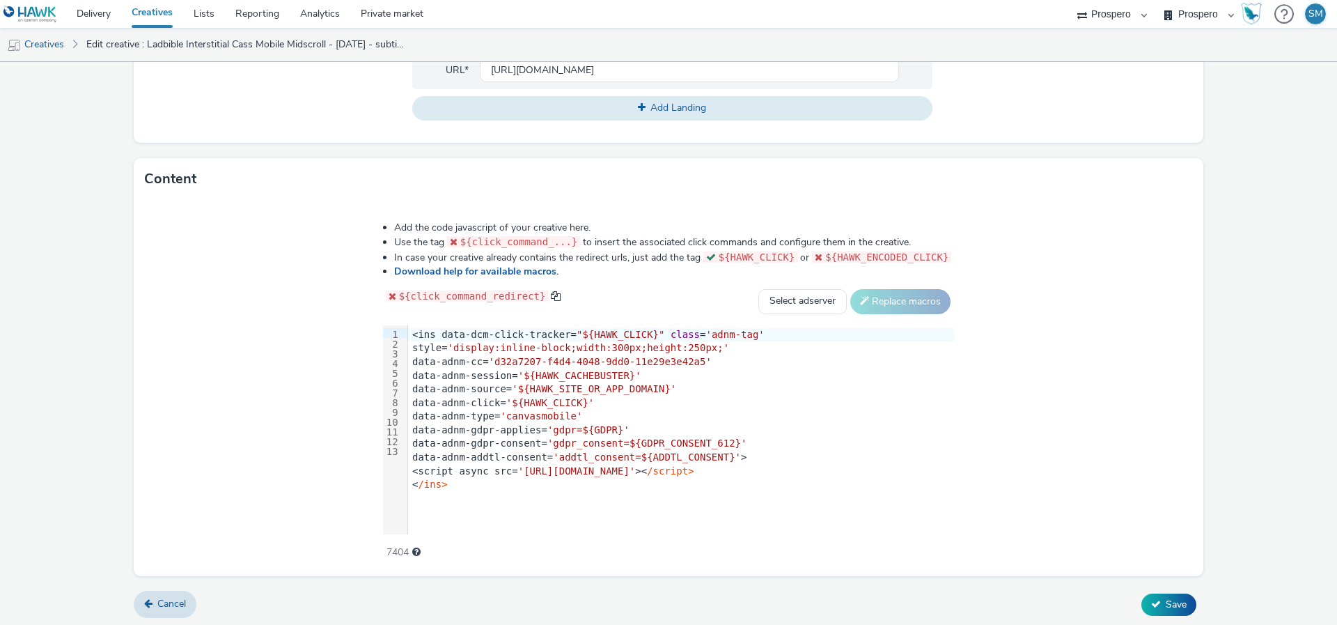
scroll to position [580, 0]
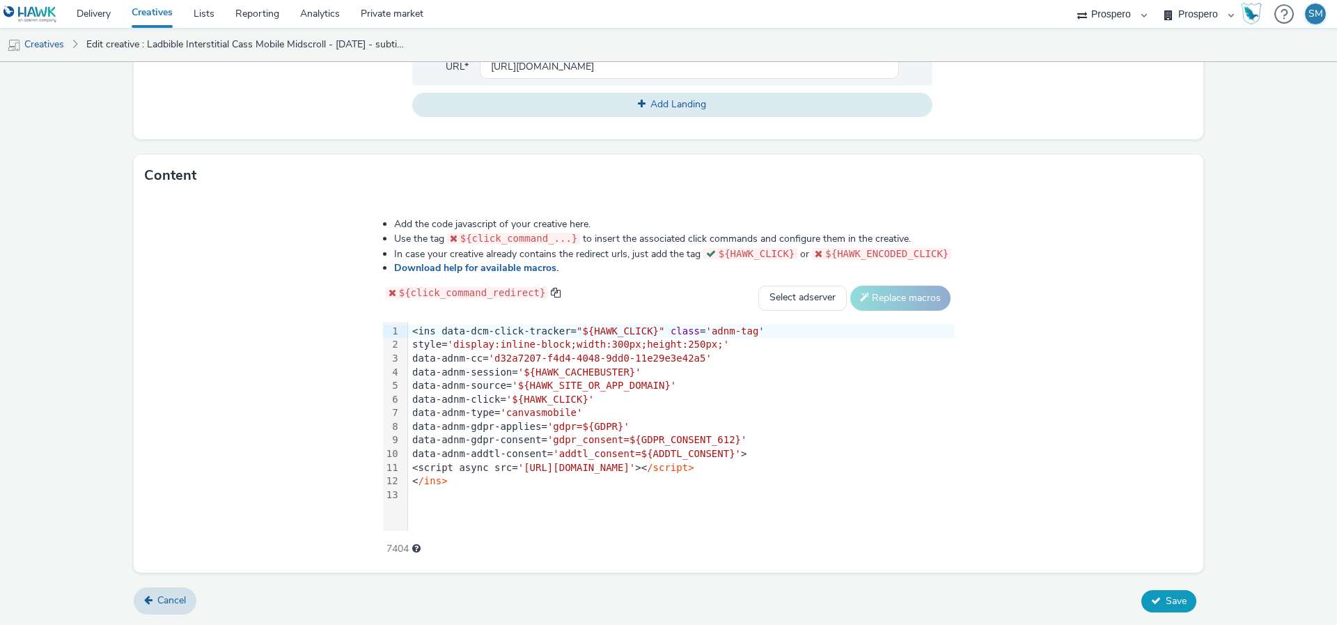
click at [1153, 599] on icon at bounding box center [1156, 601] width 10 height 10
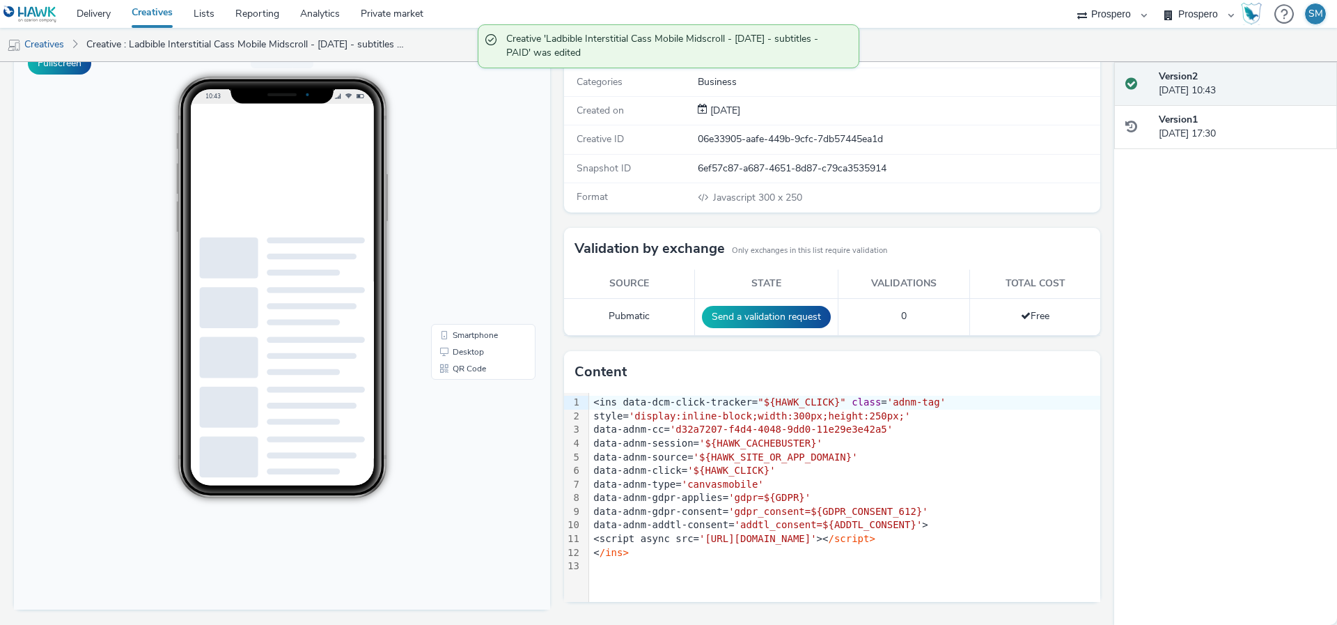
scroll to position [125, 0]
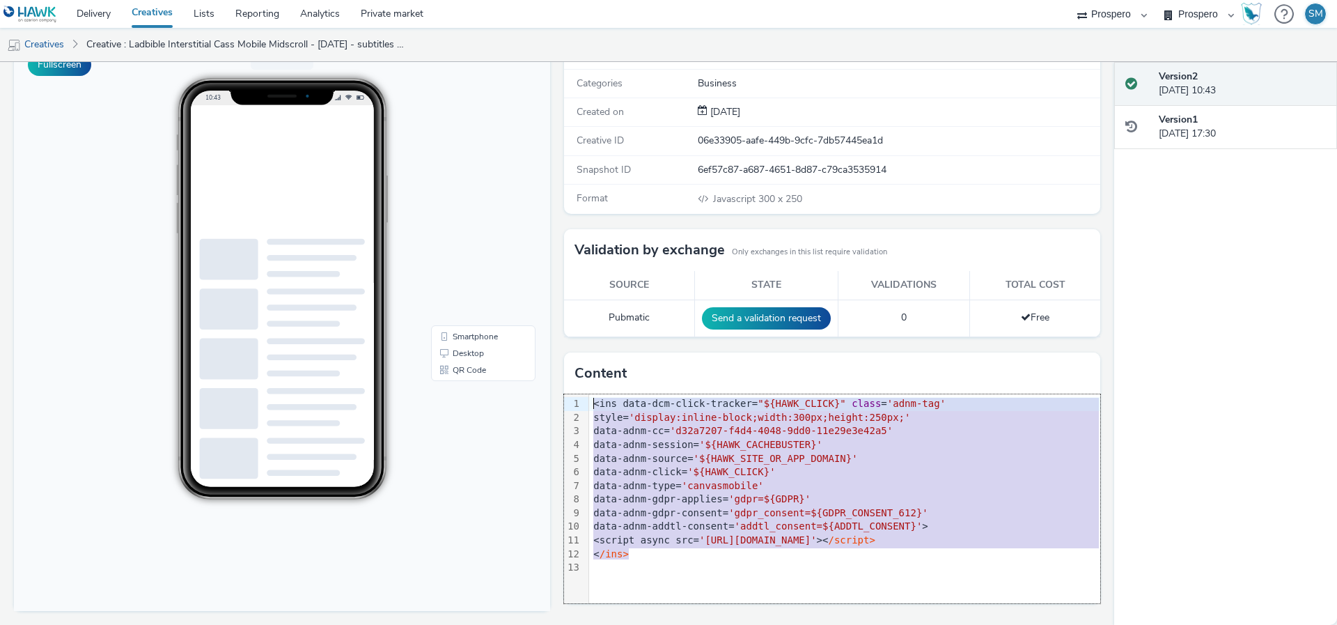
drag, startPoint x: 660, startPoint y: 551, endPoint x: 589, endPoint y: 405, distance: 162.0
click at [589, 405] on div "99 1 2 3 4 5 6 7 8 9 10 11 12 13 › <ins data-dcm-click-tracker= "${HAWK_CLICK}"…" at bounding box center [832, 498] width 536 height 209
copy div "<ins data-dcm-click-tracker= "${HAWK_CLICK}" class = 'adnm-tag' style= 'display…"
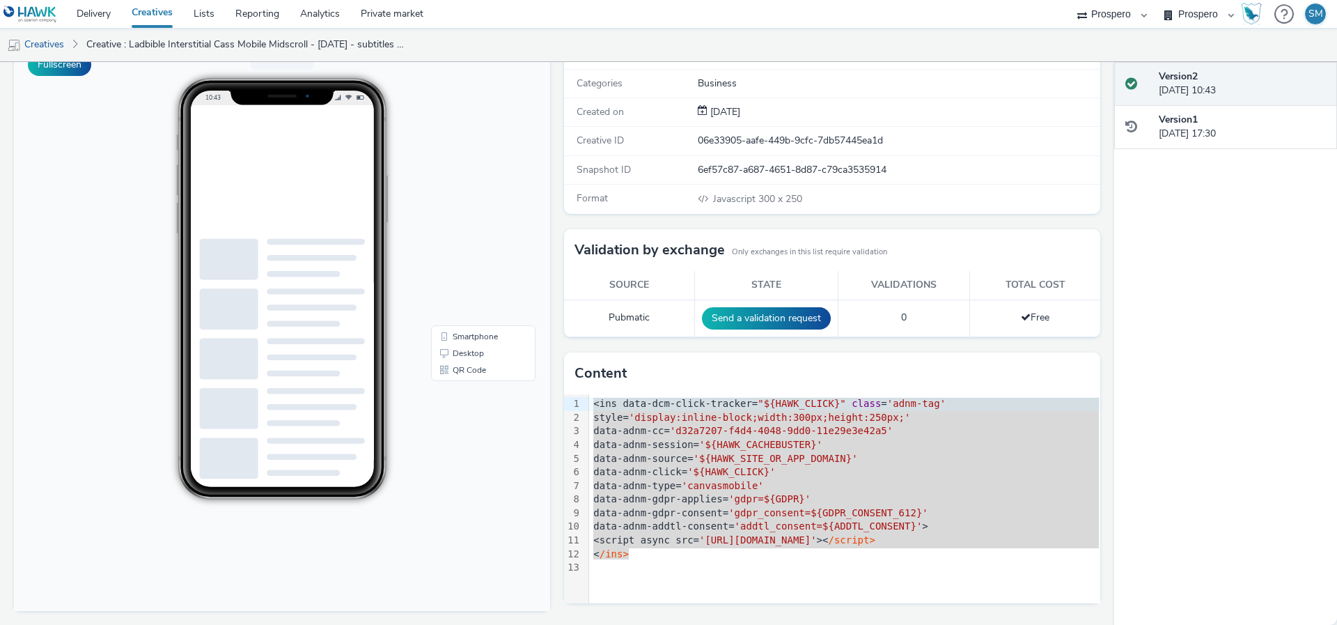
click at [761, 374] on div "Content" at bounding box center [832, 373] width 536 height 42
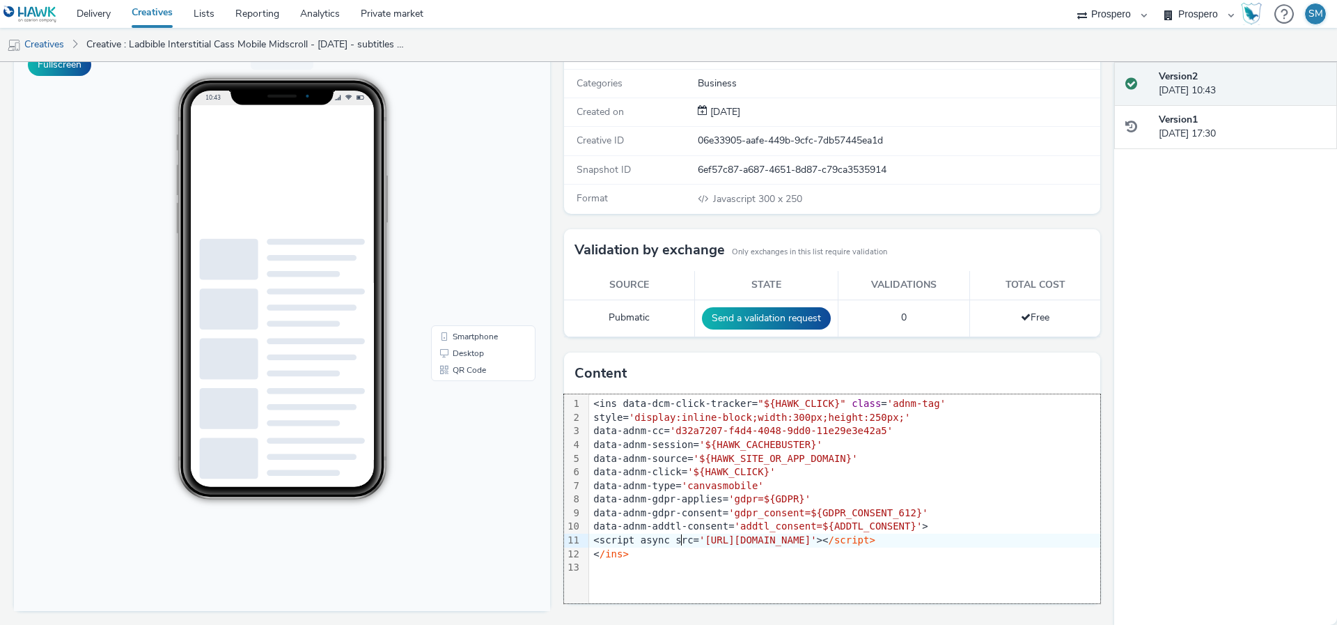
click at [679, 540] on div "<script async src= 'https://macro.adnami.io/macro/gen/adnm.ads.v2.js' >< /scrip…" at bounding box center [844, 541] width 511 height 14
click at [678, 566] on div at bounding box center [844, 568] width 511 height 14
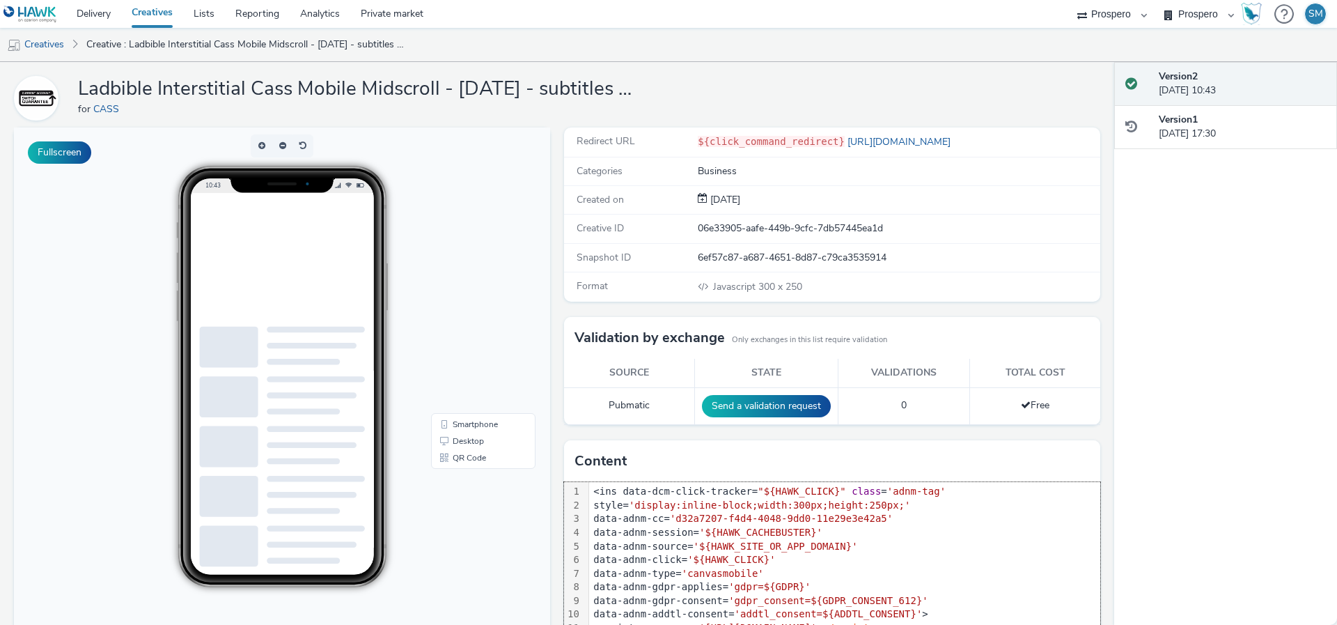
scroll to position [0, 0]
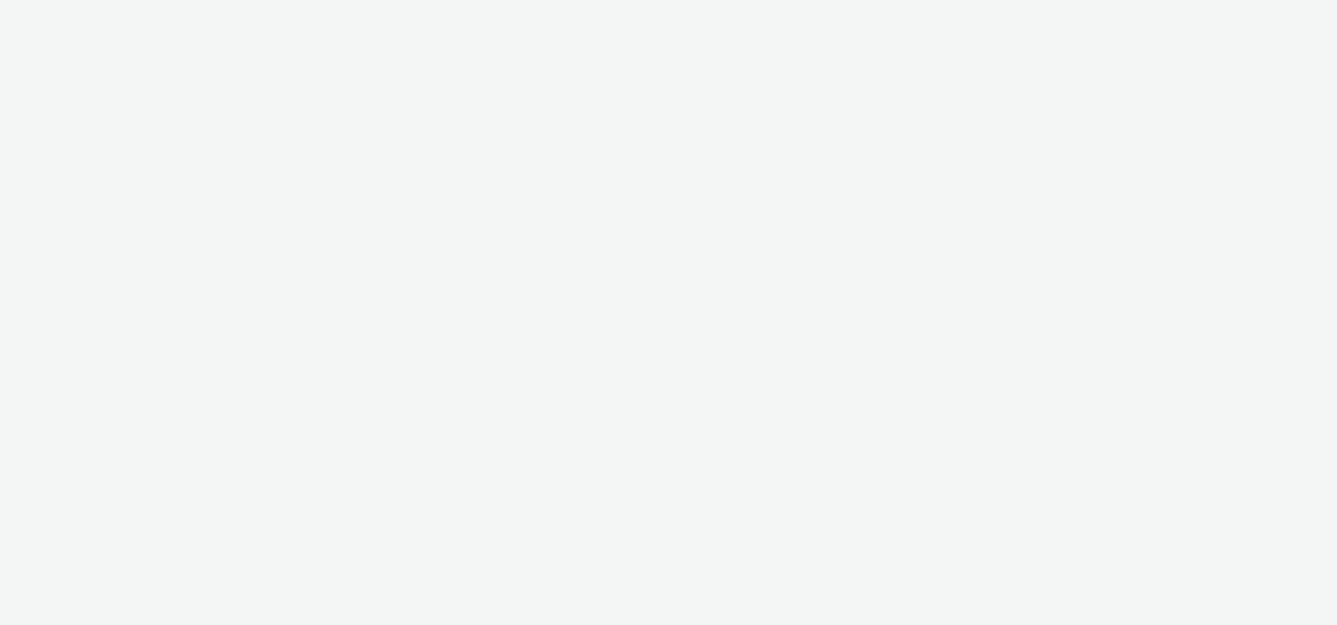
select select "47c37c18-910e-43a3-bb91-a2beb2847406"
select select "b1b940d3-d05b-48b5-821e-f328c33b988b"
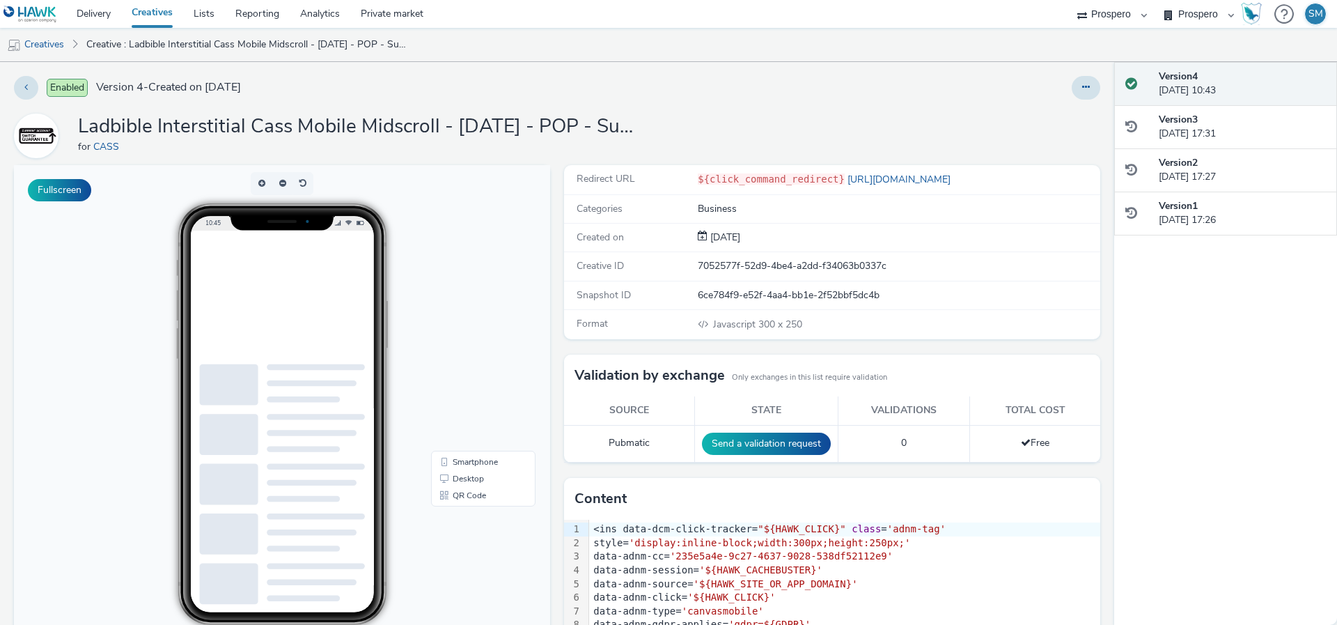
scroll to position [127, 0]
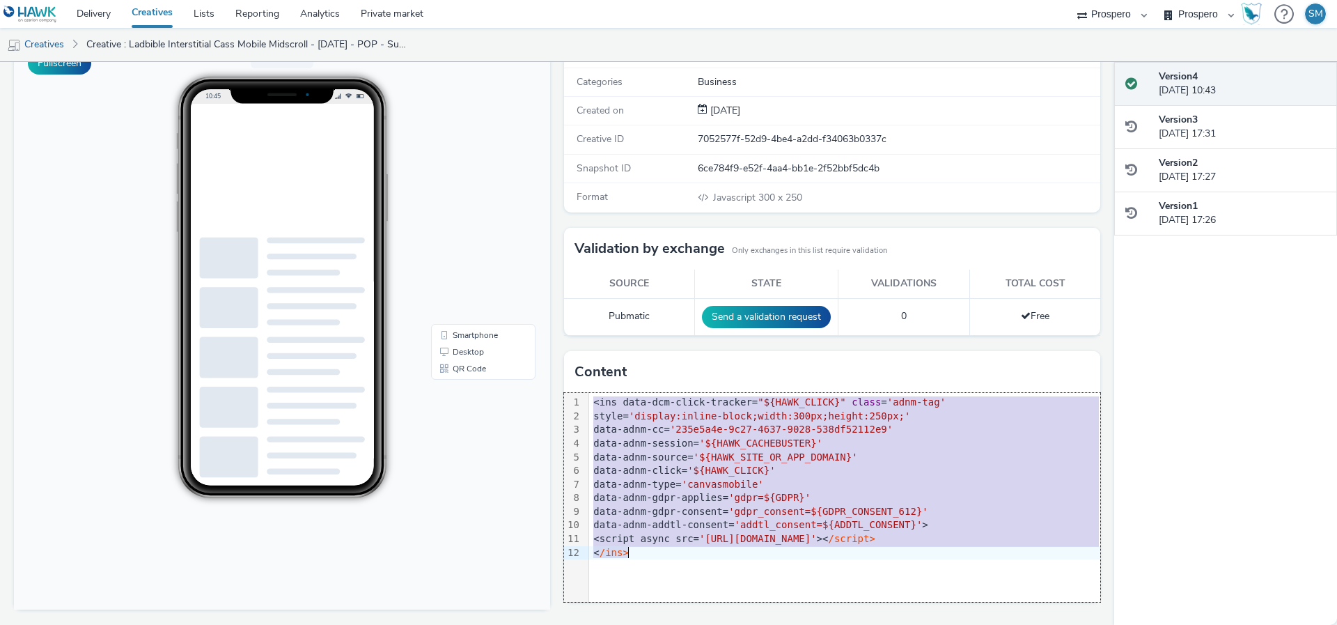
drag, startPoint x: 594, startPoint y: 405, endPoint x: 683, endPoint y: 609, distance: 222.7
click at [683, 609] on div "Redirect URL ${click_command_redirect} [URL][DOMAIN_NAME] Categories Business C…" at bounding box center [828, 331] width 543 height 586
